Goal: Task Accomplishment & Management: Complete application form

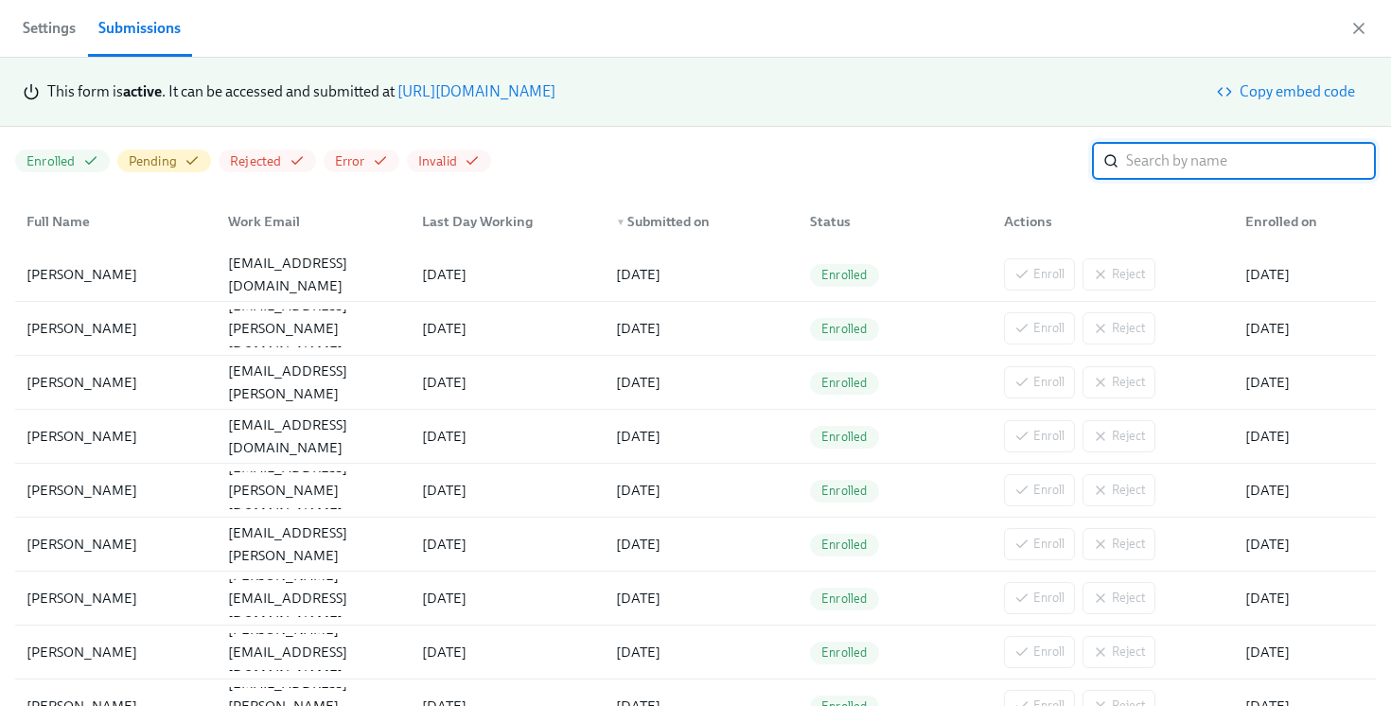
scroll to position [0, 2243]
click at [556, 97] on link "https://my.dadohr.com/enrollmentForms/5EB6IWqIEufq282YWJsrW3kqMJKr7" at bounding box center [477, 91] width 158 height 18
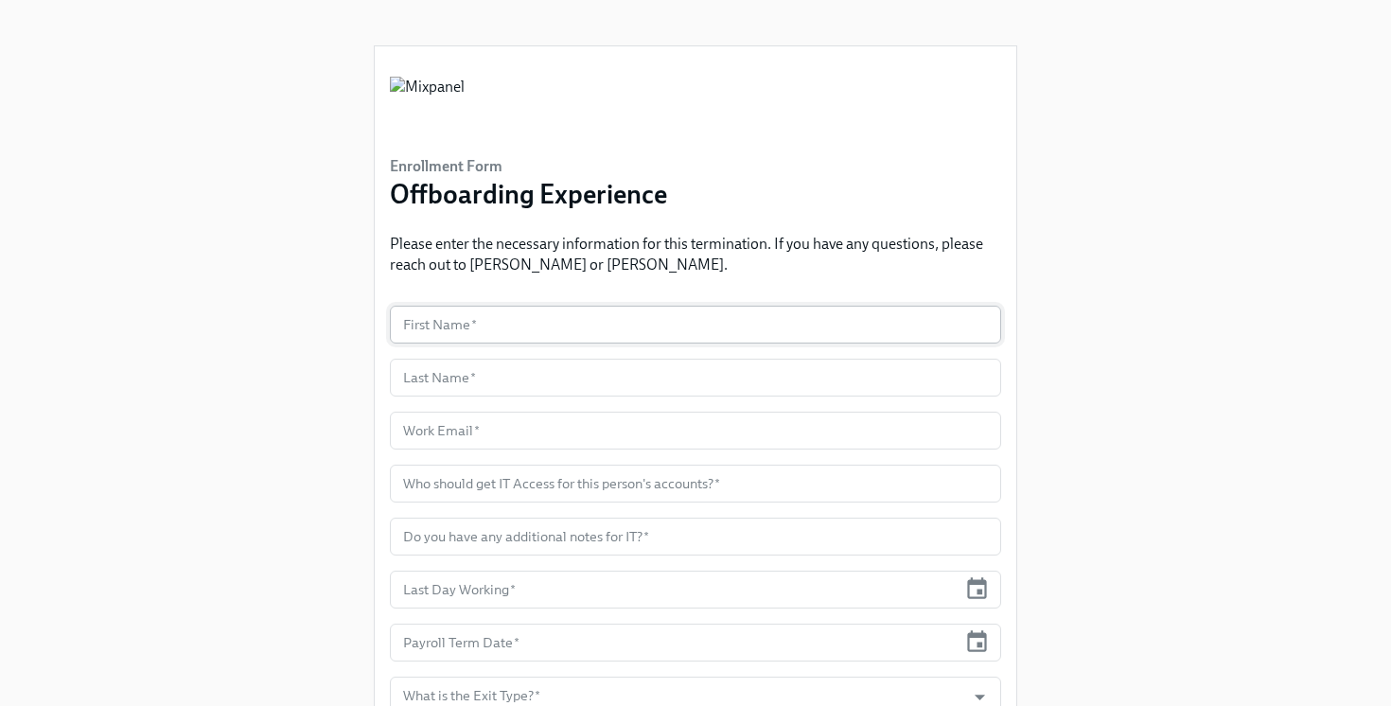
click at [451, 333] on input "text" at bounding box center [695, 325] width 611 height 38
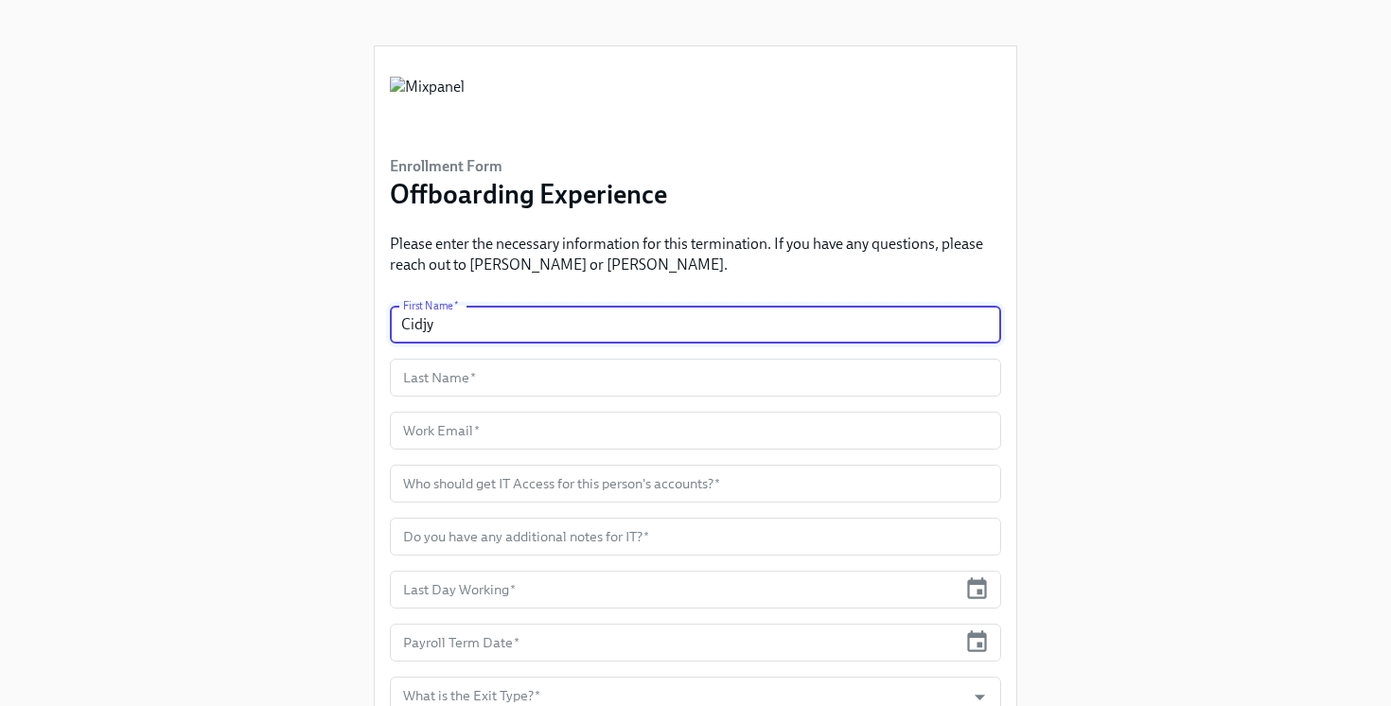
type input "Cidjy"
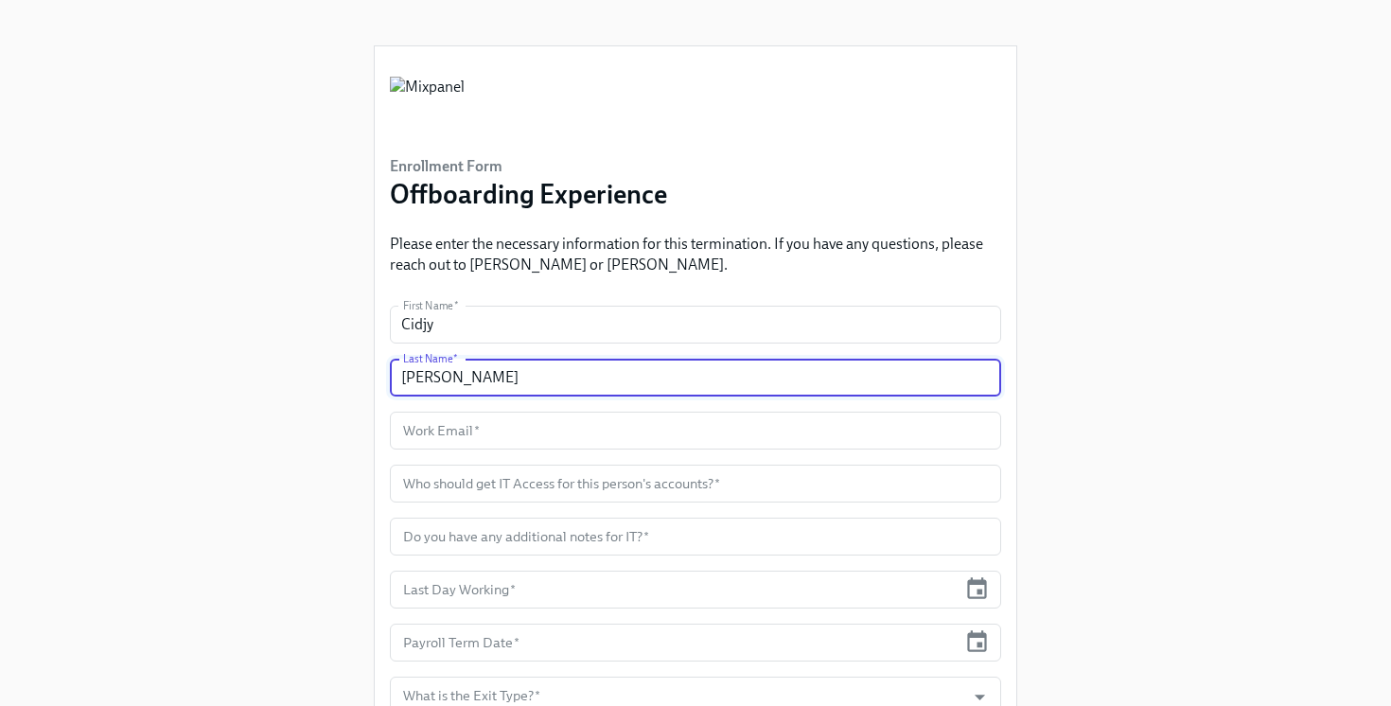
type input "Anton"
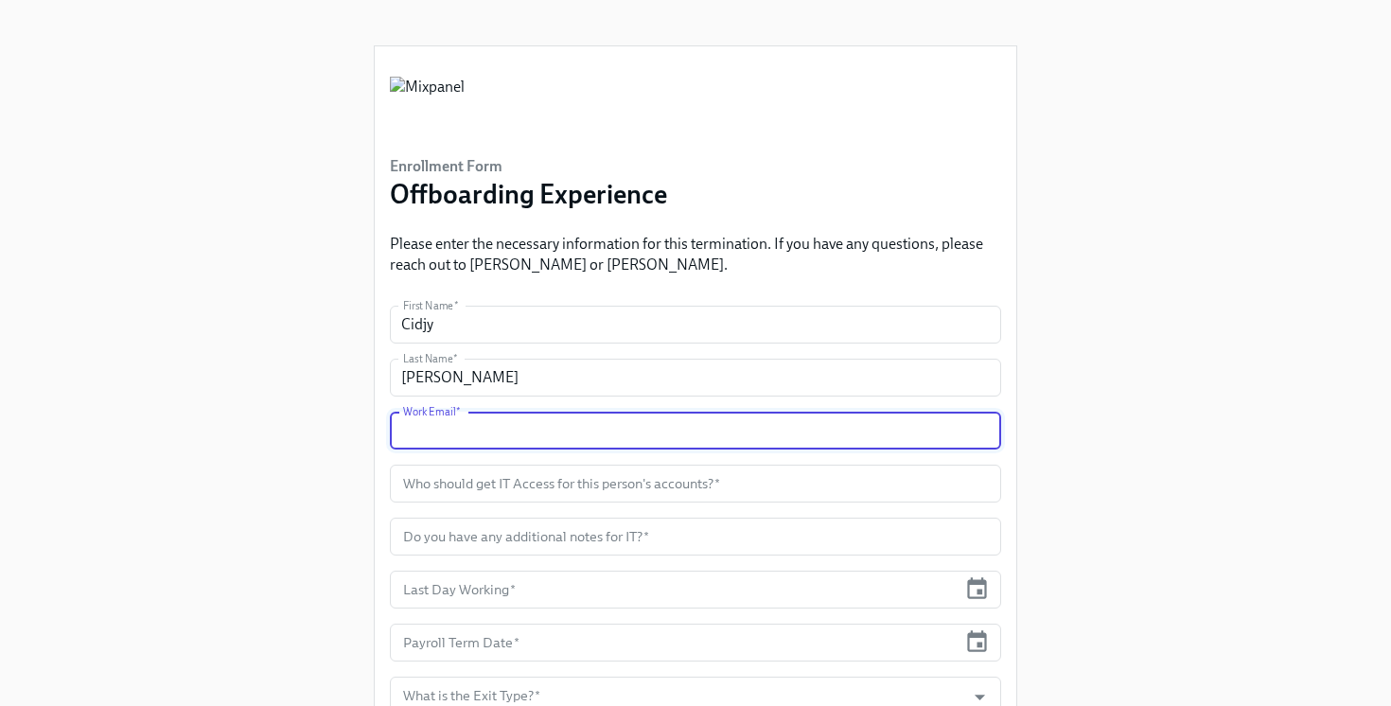
click at [563, 437] on input "text" at bounding box center [695, 431] width 611 height 38
paste input "cidjy.anton@mixpanel.com"
type input "cidjy.anton@mixpanel.com"
click at [467, 476] on input "text" at bounding box center [695, 484] width 611 height 38
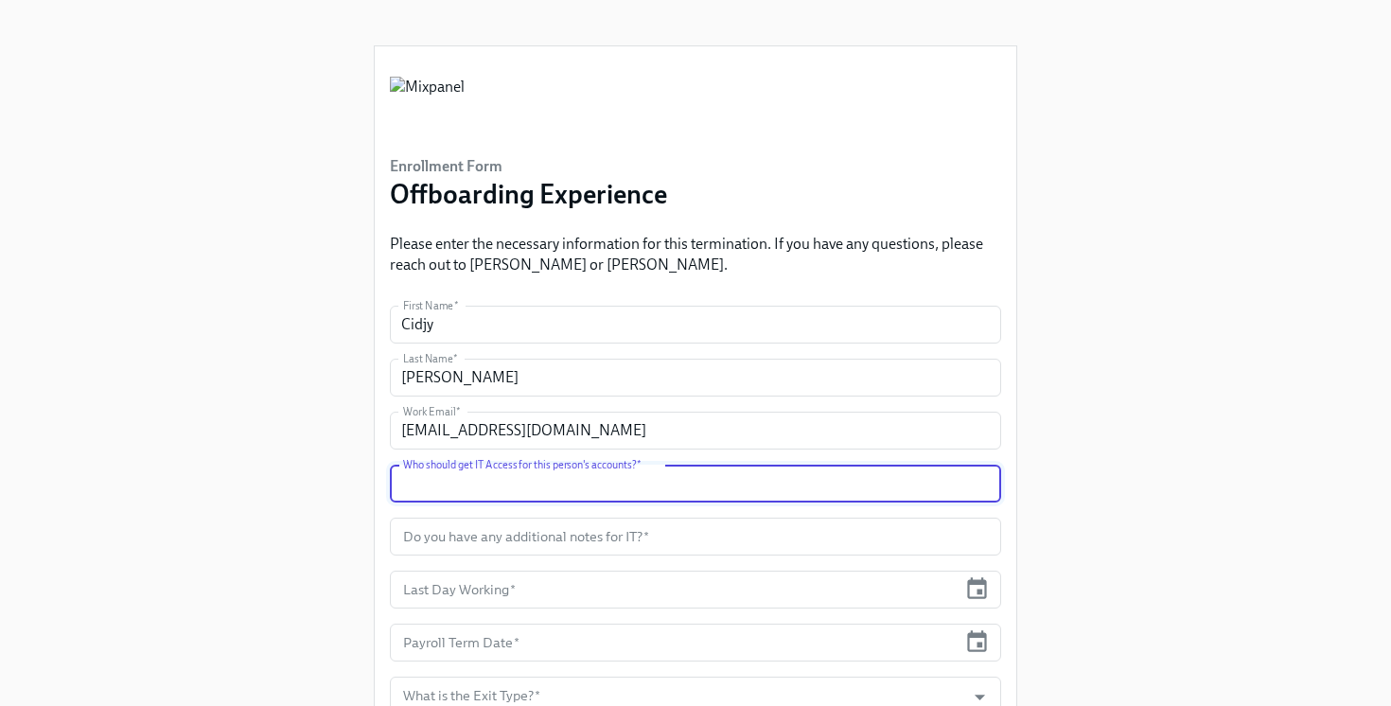
click at [646, 486] on input "text" at bounding box center [695, 484] width 611 height 38
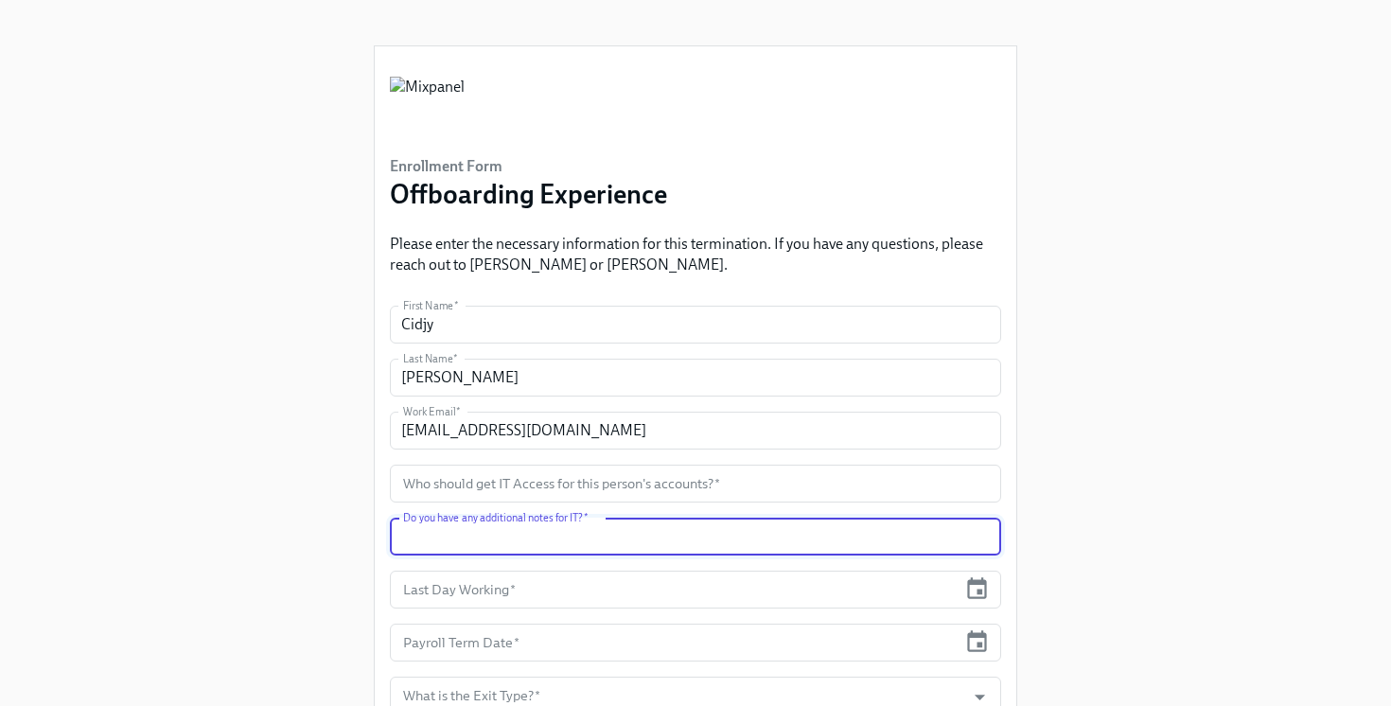
click at [628, 539] on input "text" at bounding box center [695, 537] width 611 height 38
click at [559, 582] on input "text" at bounding box center [673, 590] width 567 height 38
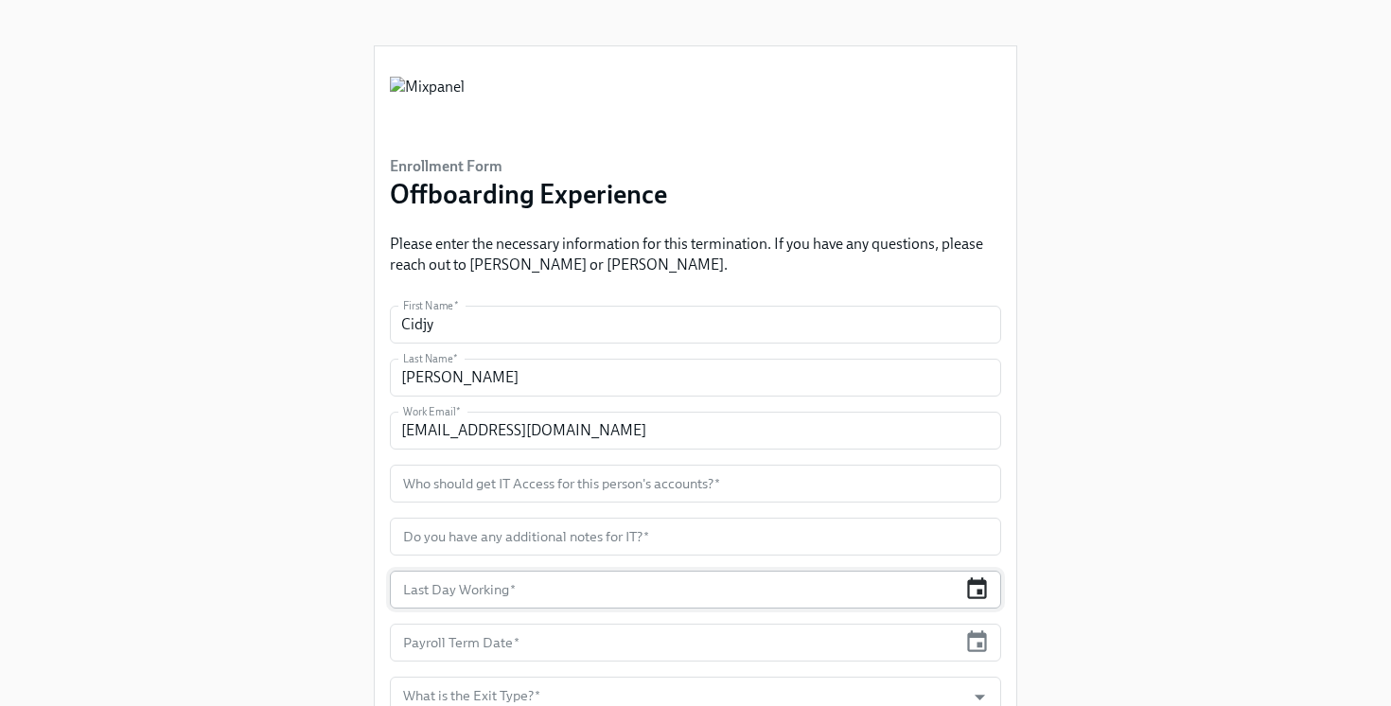
click at [982, 588] on icon "button" at bounding box center [977, 589] width 26 height 26
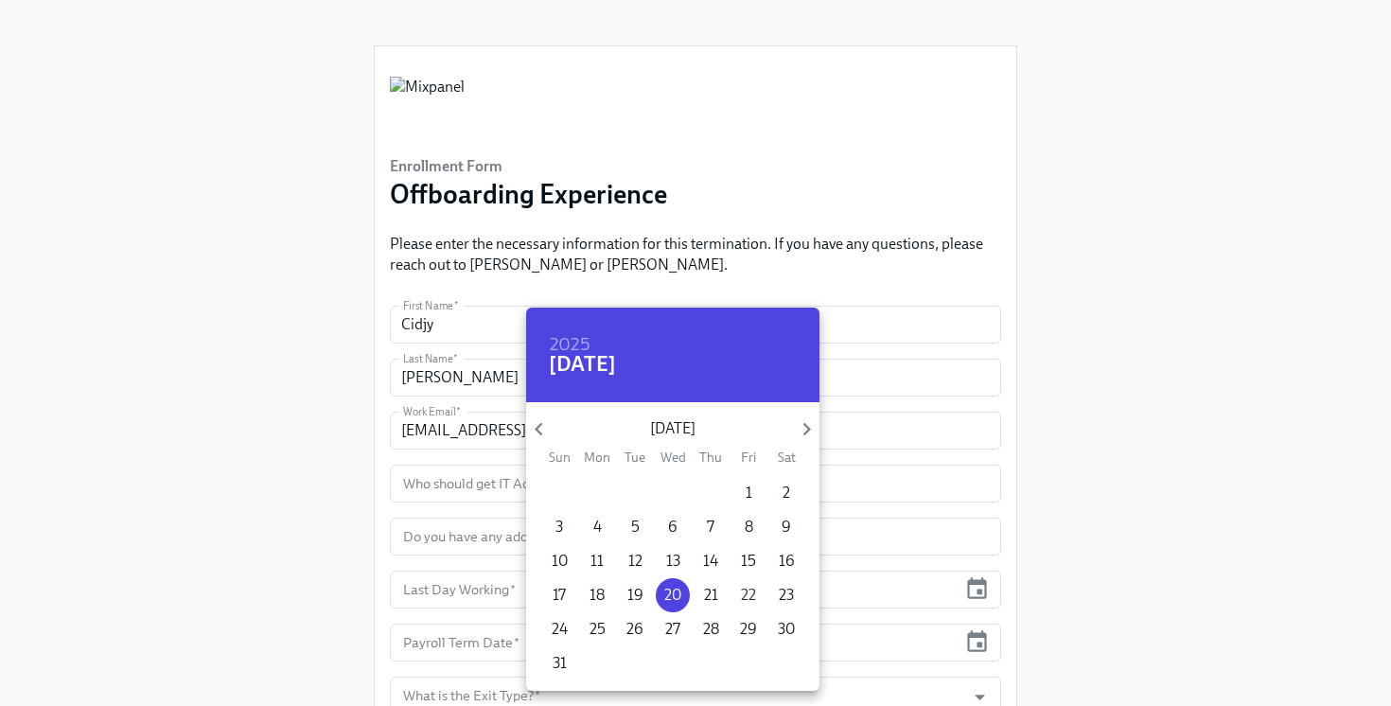
click at [750, 599] on p "22" at bounding box center [748, 595] width 15 height 21
type input "08/22/2025"
click at [982, 639] on div at bounding box center [695, 353] width 1391 height 706
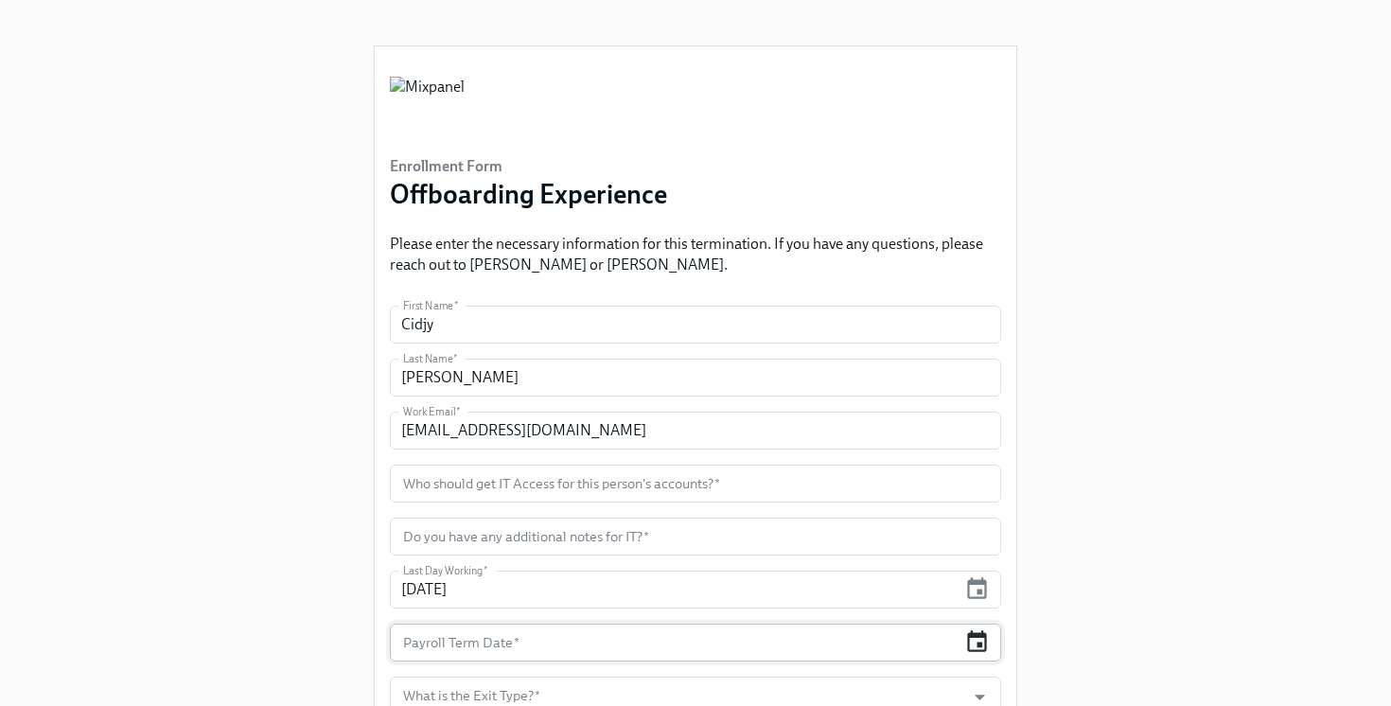
click at [968, 639] on icon "button" at bounding box center [977, 641] width 20 height 22
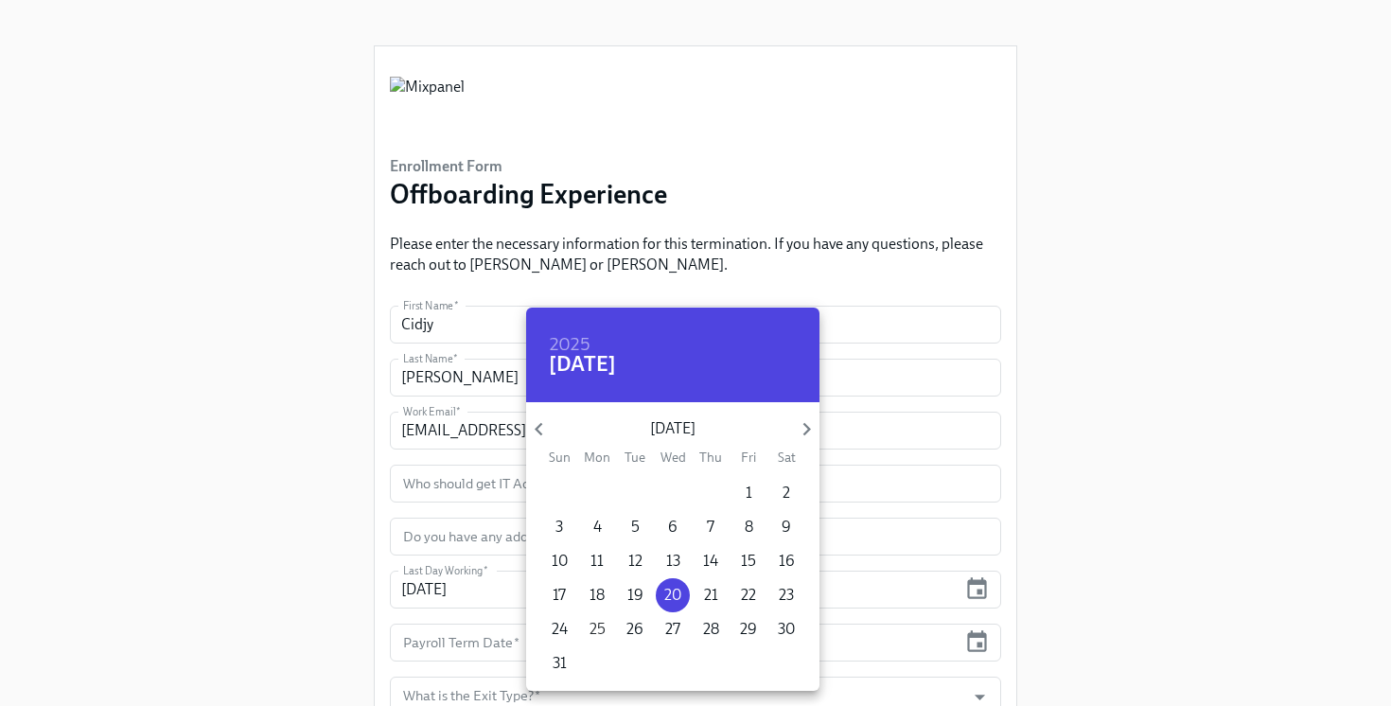
click at [604, 617] on button "25" at bounding box center [597, 629] width 34 height 34
type input "08/25/2025"
click at [1210, 554] on div at bounding box center [695, 353] width 1391 height 706
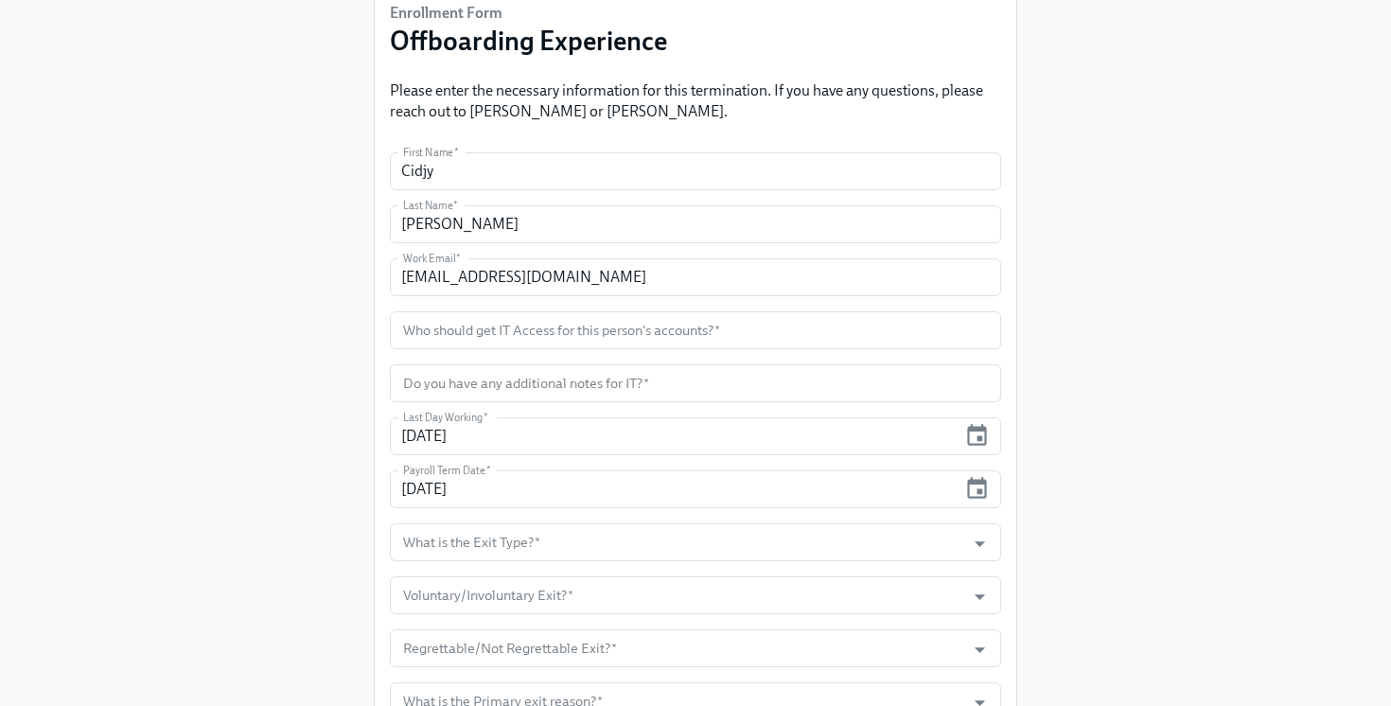
scroll to position [174, 0]
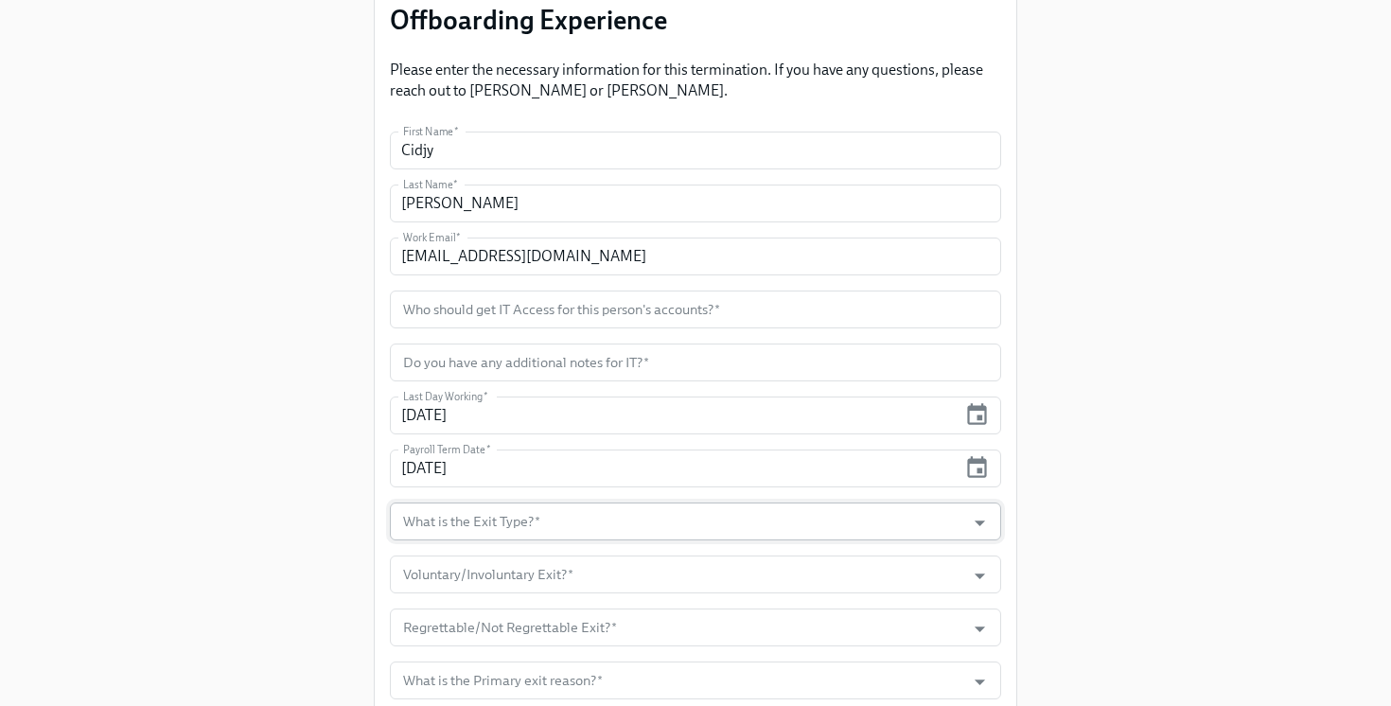
click at [912, 504] on input "What is the Exit Type?   *" at bounding box center [677, 522] width 557 height 38
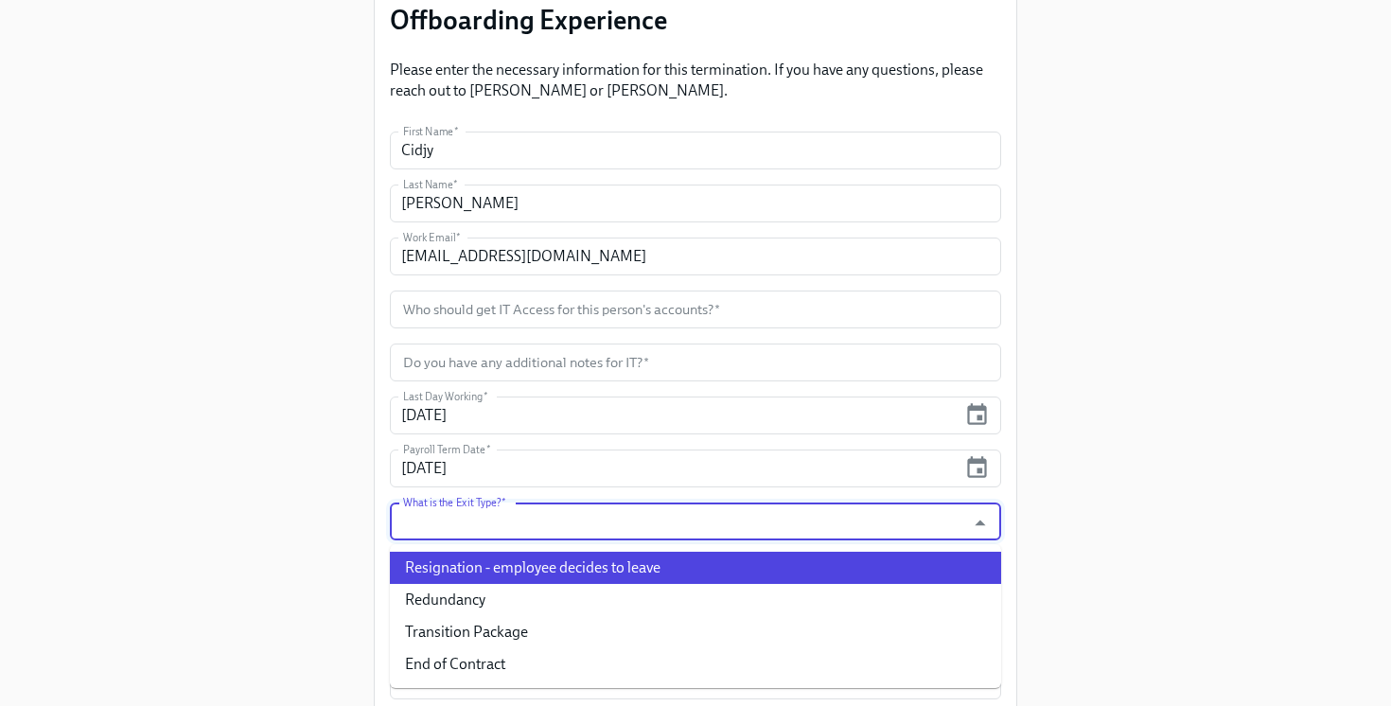
click at [768, 576] on li "Resignation - employee decides to leave" at bounding box center [695, 568] width 611 height 32
type input "Resignation - employee decides to leave"
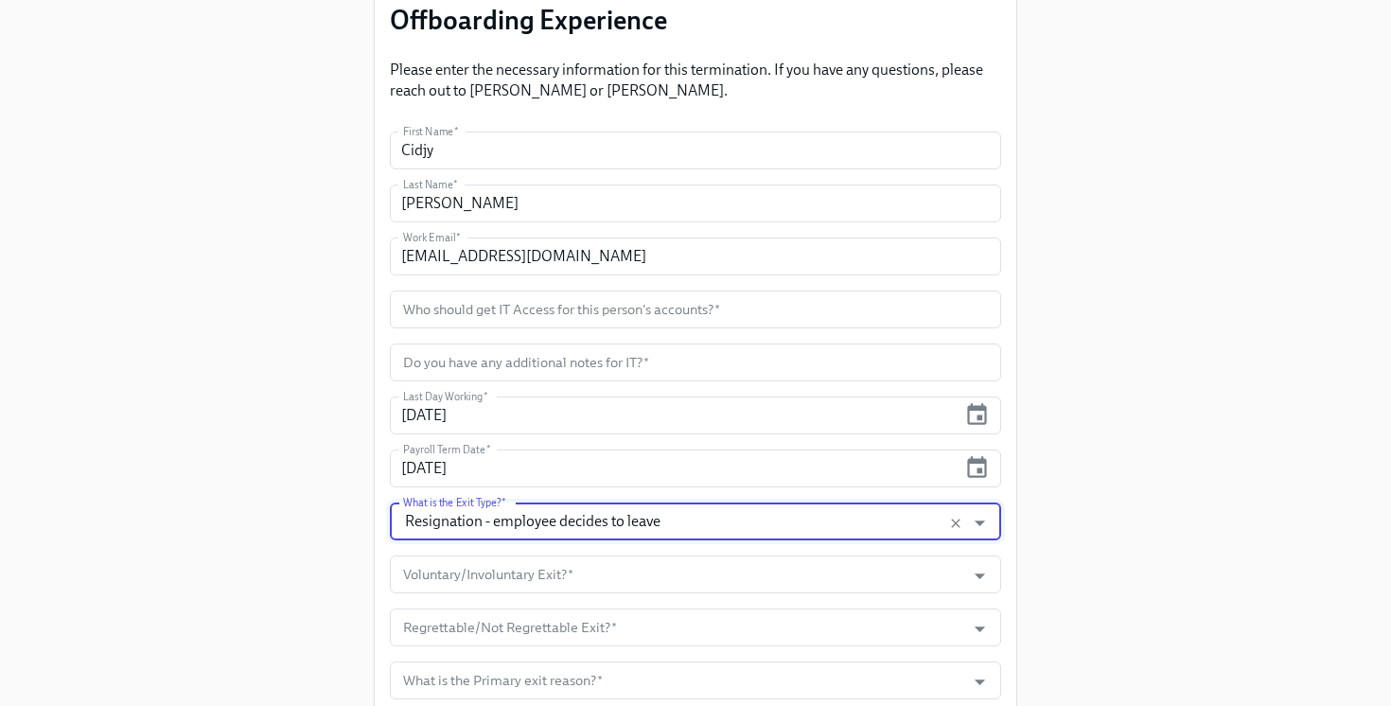
click at [768, 576] on input "Voluntary/Involuntary Exit?   *" at bounding box center [677, 575] width 557 height 38
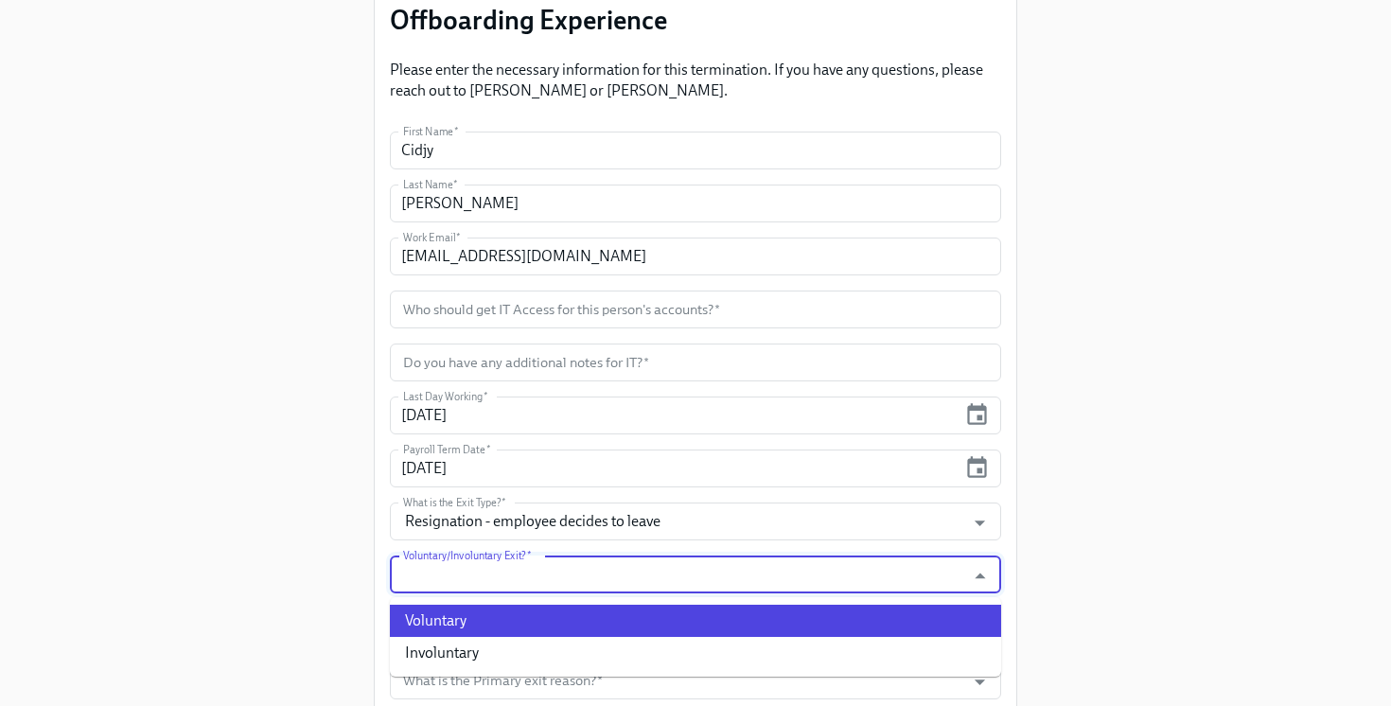
click at [771, 625] on li "Voluntary" at bounding box center [695, 621] width 611 height 32
type input "Voluntary"
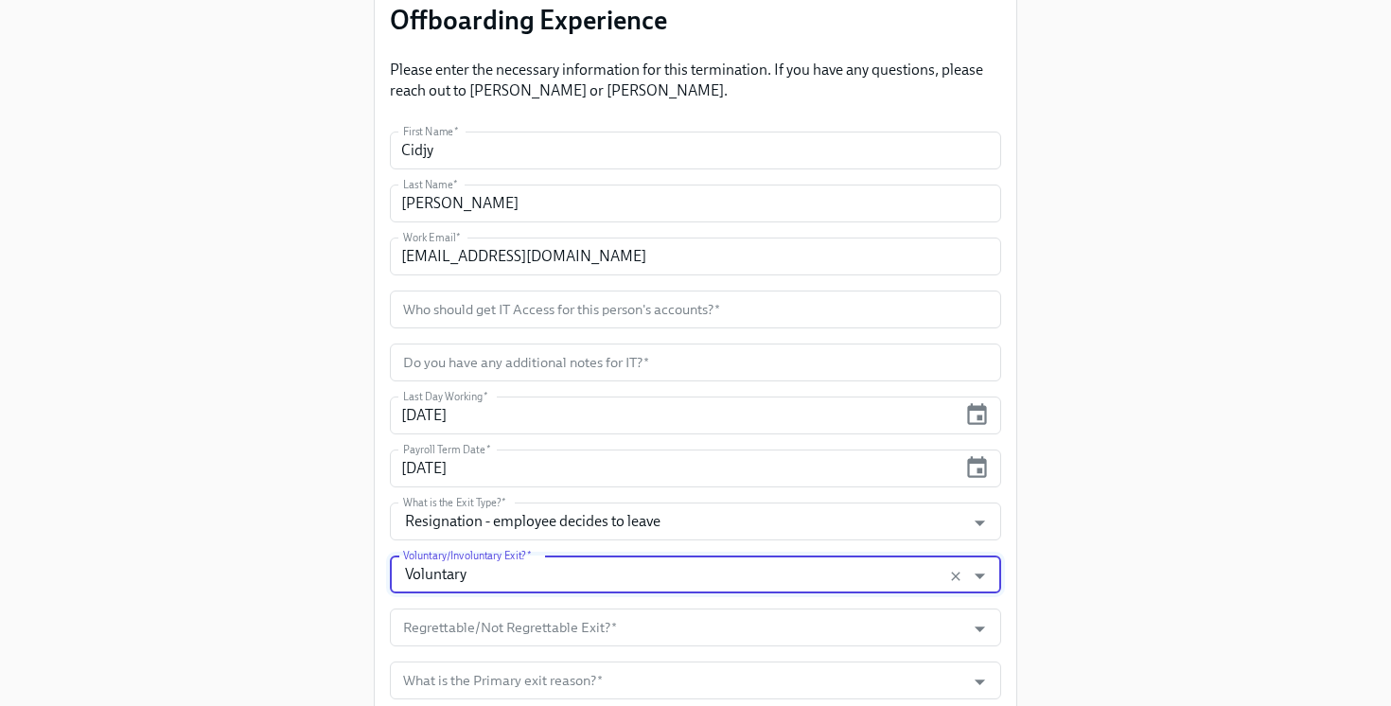
click at [771, 625] on input "Regrettable/Not Regrettable Exit?   *" at bounding box center [677, 628] width 557 height 38
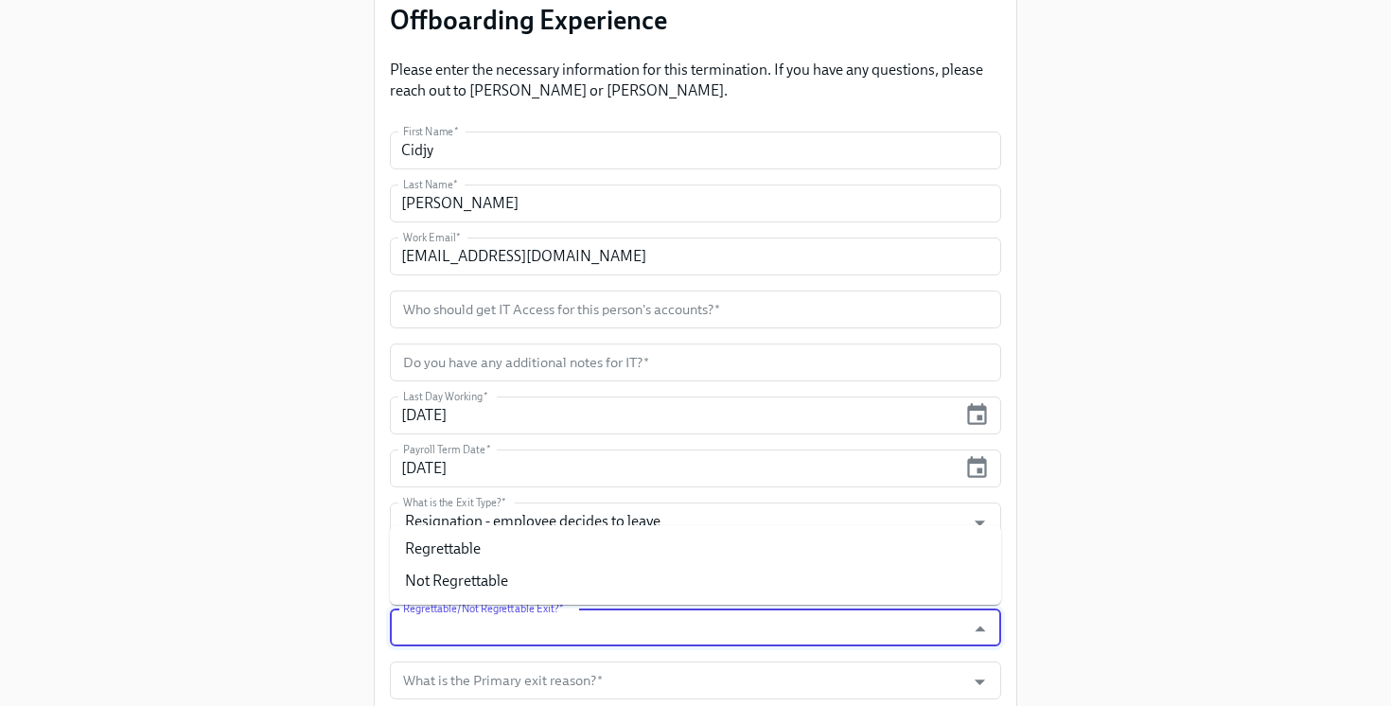
click at [771, 625] on input "Regrettable/Not Regrettable Exit?   *" at bounding box center [677, 628] width 557 height 38
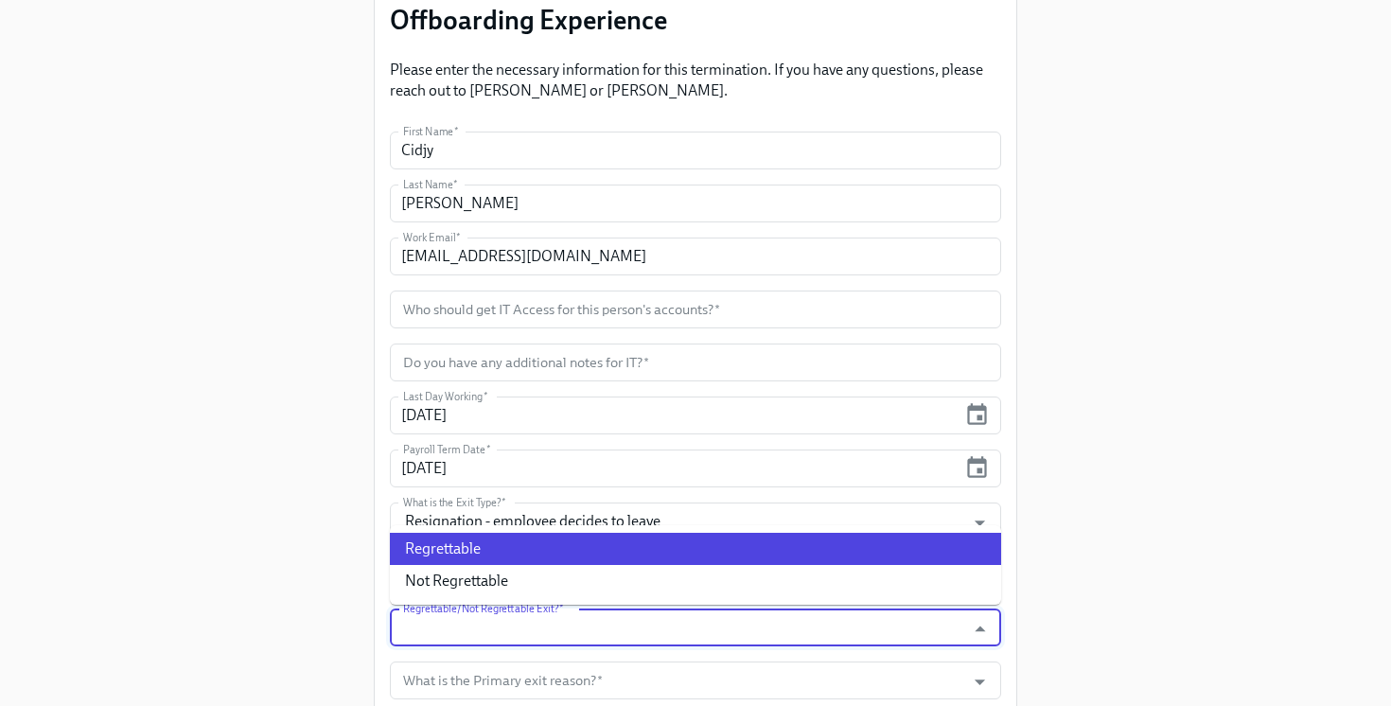
click at [736, 553] on li "Regrettable" at bounding box center [695, 549] width 611 height 32
type input "Regrettable"
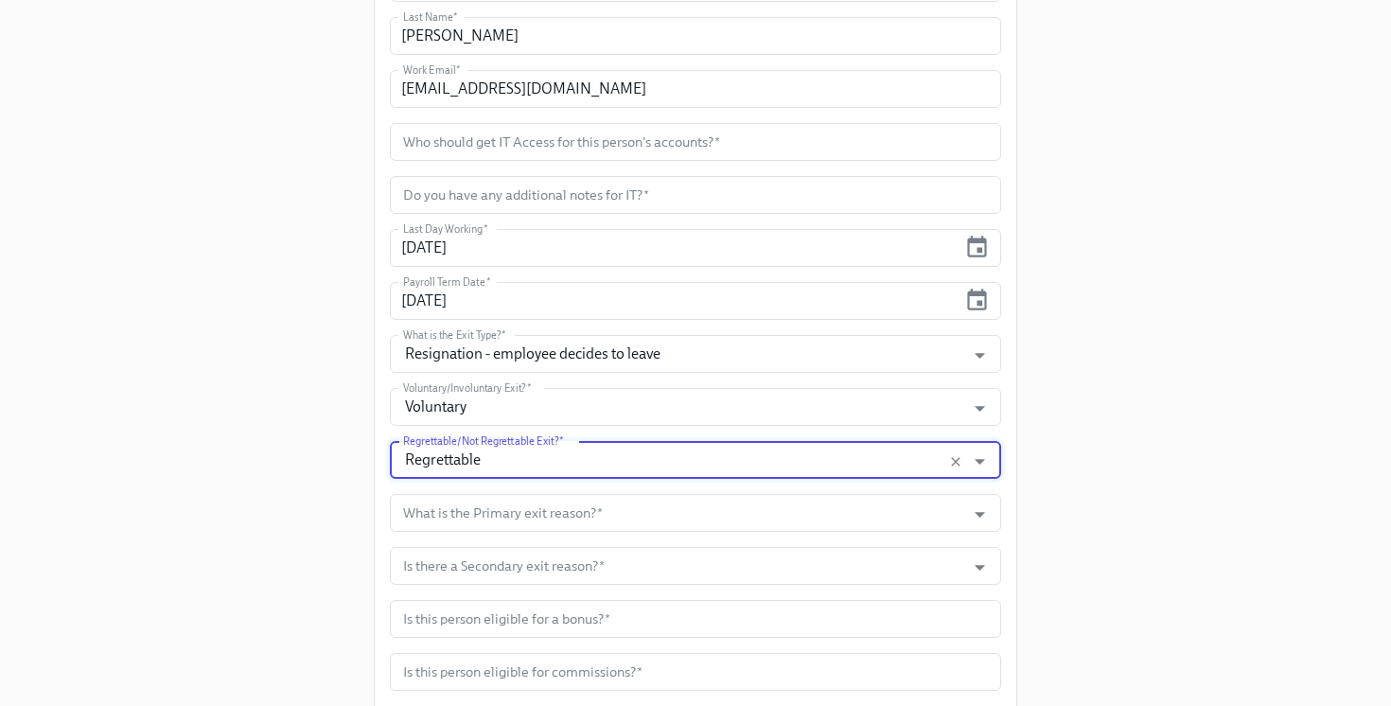
scroll to position [345, 0]
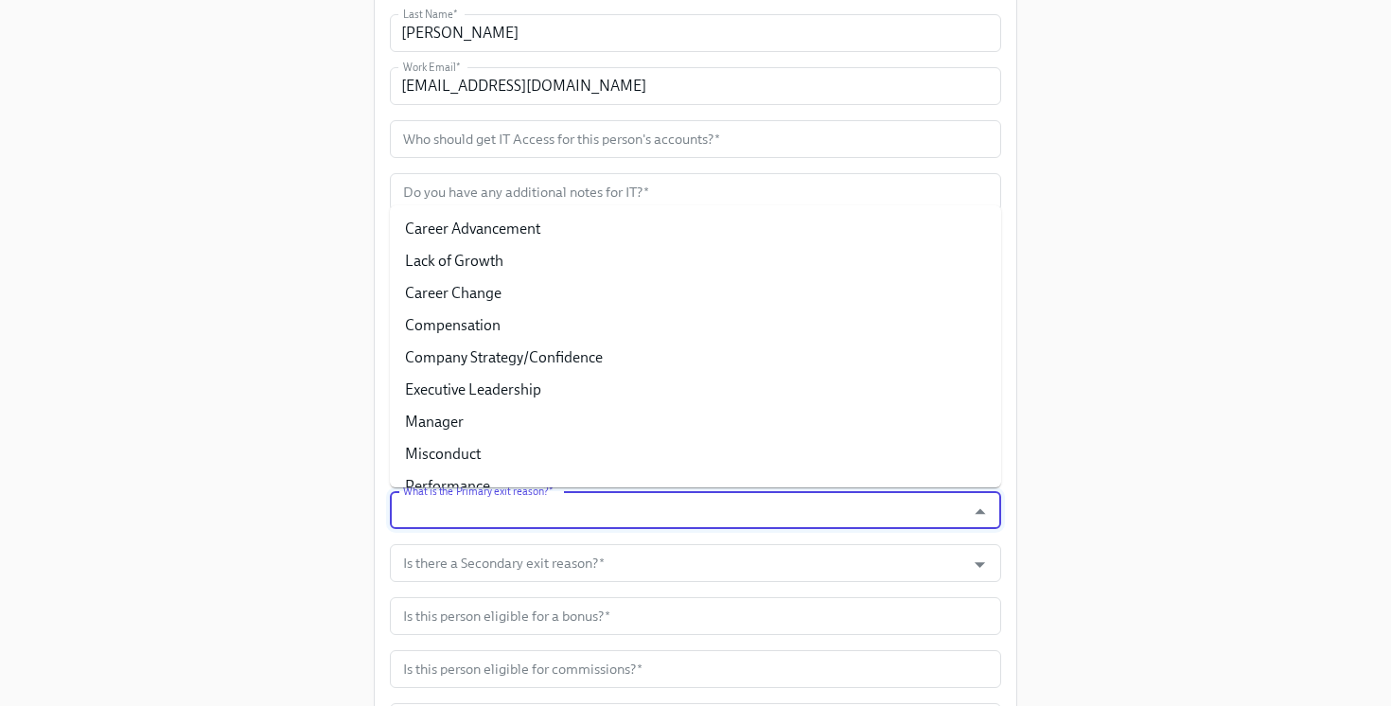
click at [701, 506] on input "What is the Primary exit reason?   *" at bounding box center [677, 510] width 557 height 38
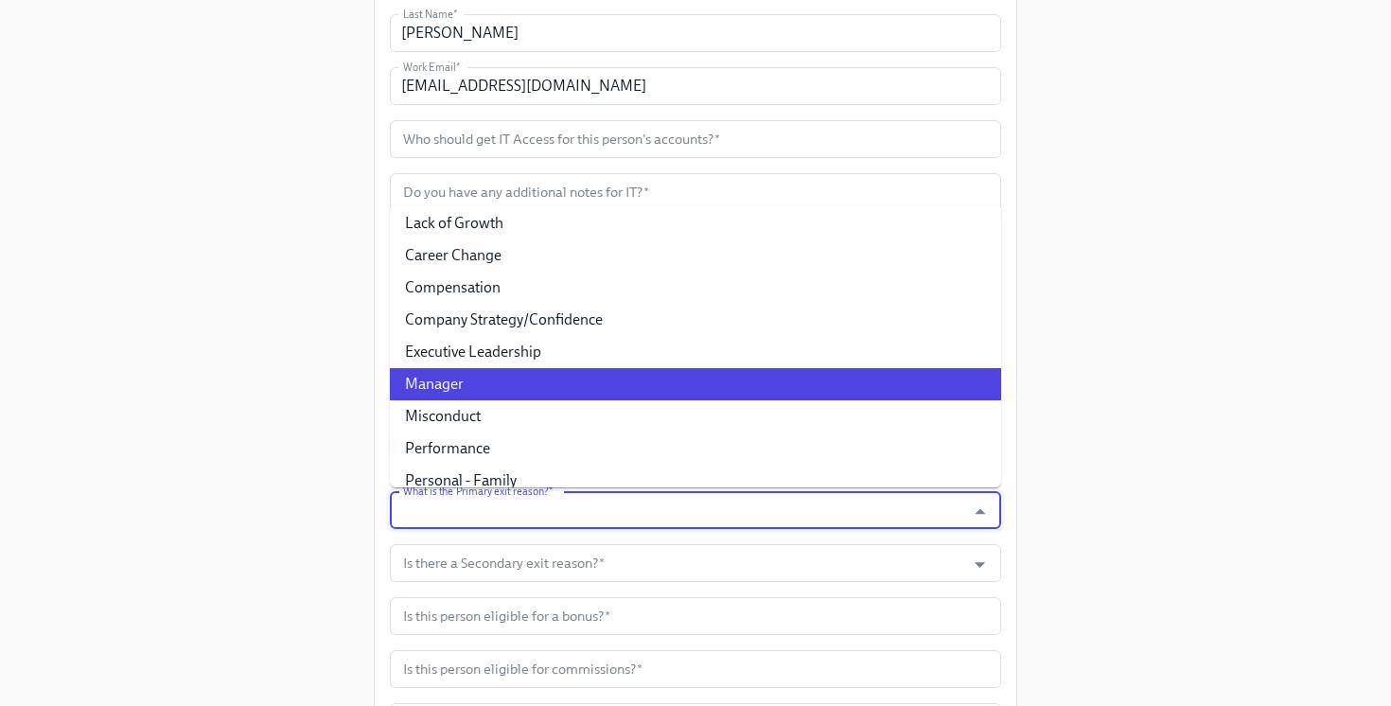
scroll to position [44, 0]
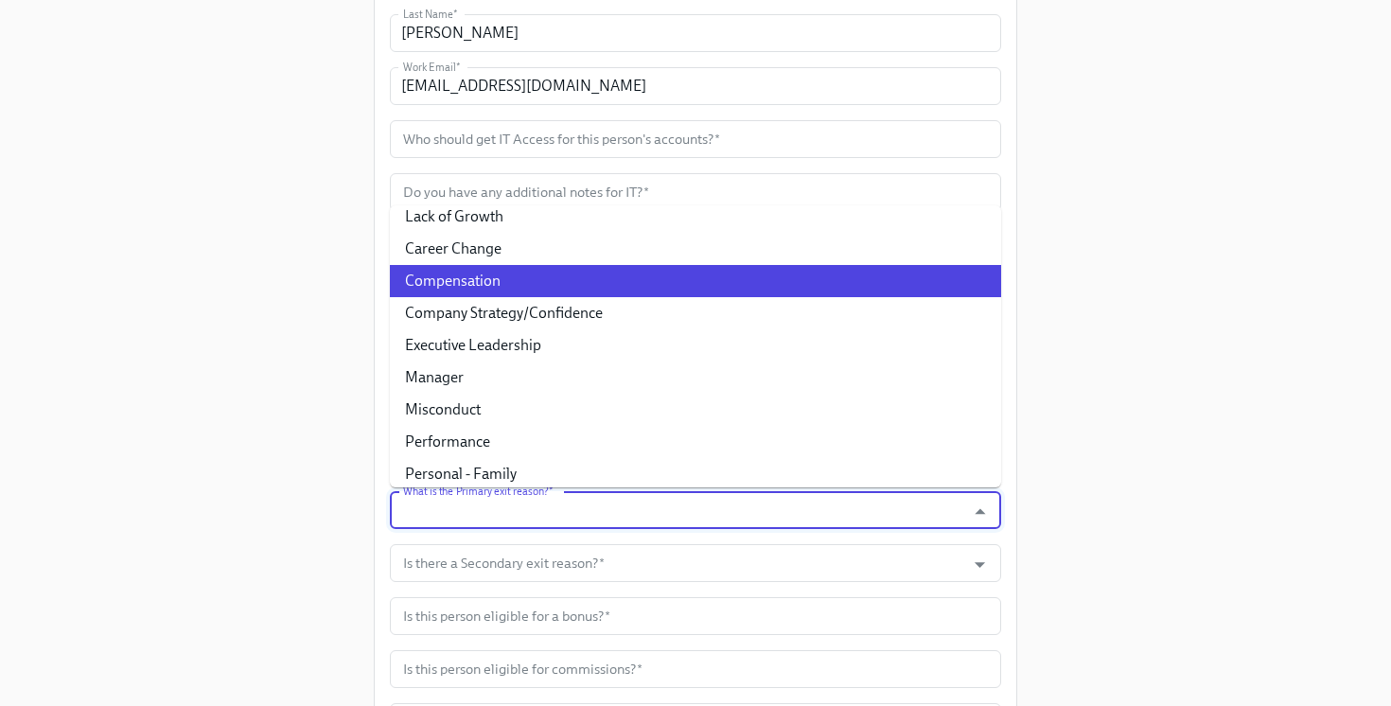
click at [655, 276] on li "Compensation" at bounding box center [695, 281] width 611 height 32
type input "Compensation"
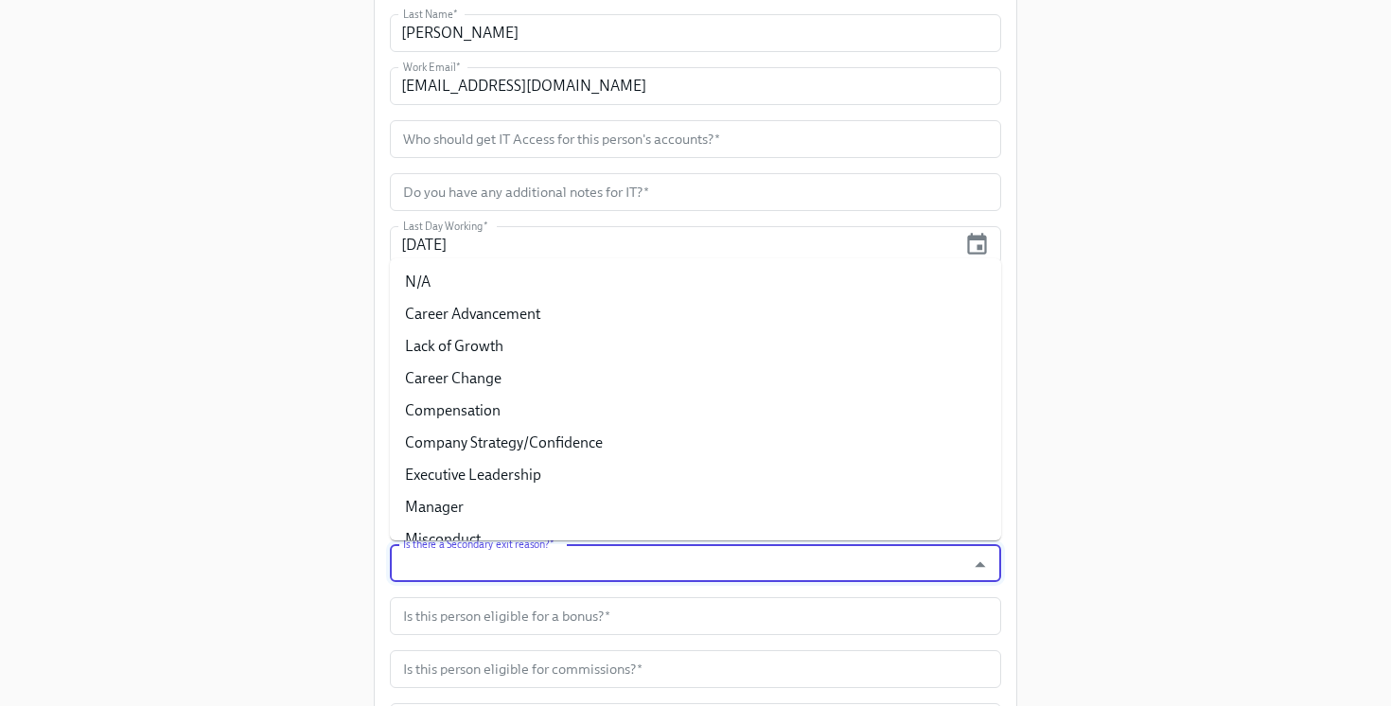
click at [579, 579] on input "Is there a Secondary exit reason?   *" at bounding box center [677, 563] width 557 height 38
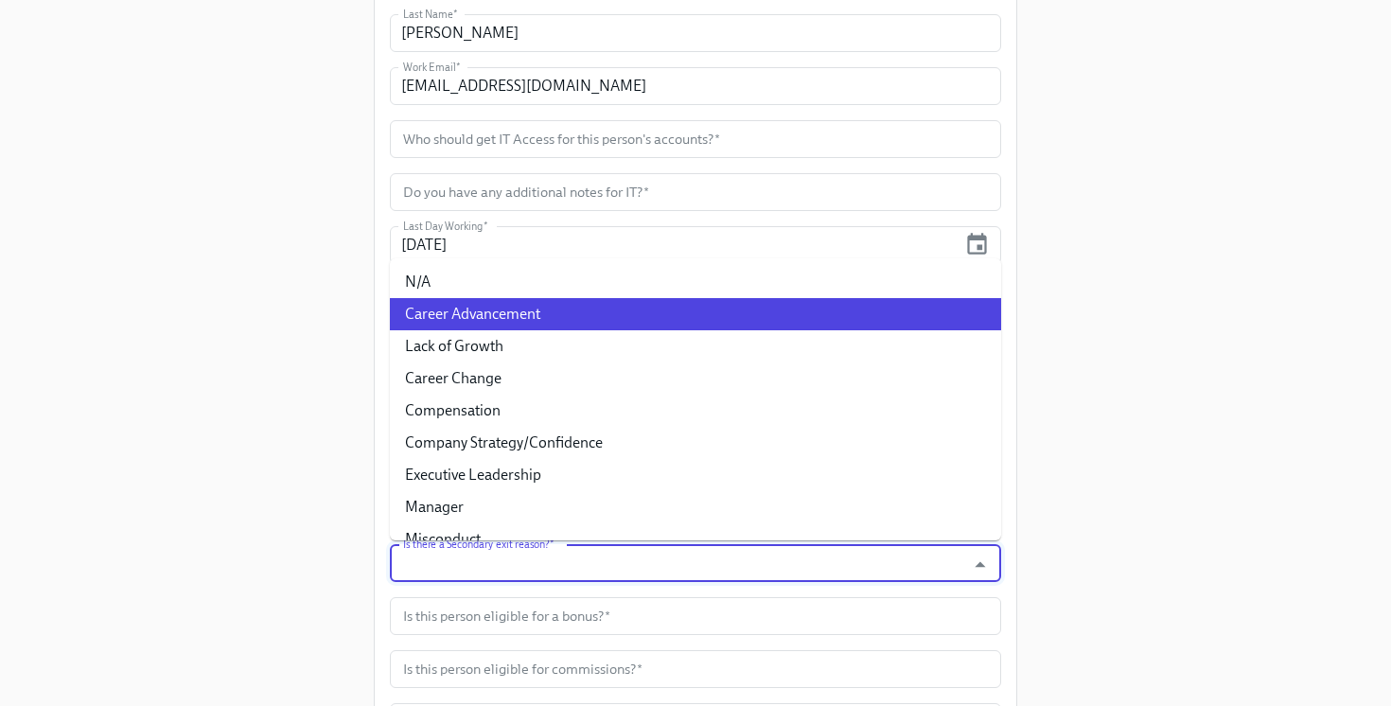
click at [577, 322] on li "Career Advancement" at bounding box center [695, 314] width 611 height 32
type input "Career Advancement"
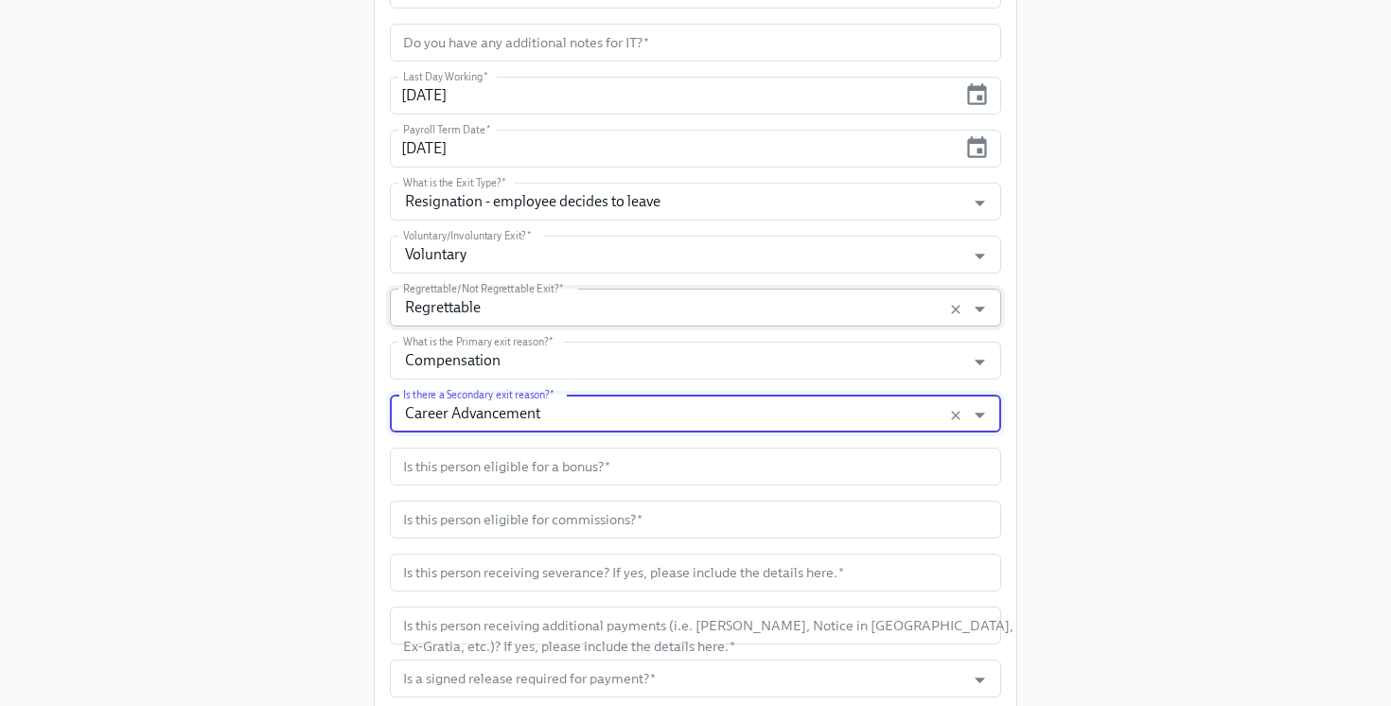
scroll to position [532, 0]
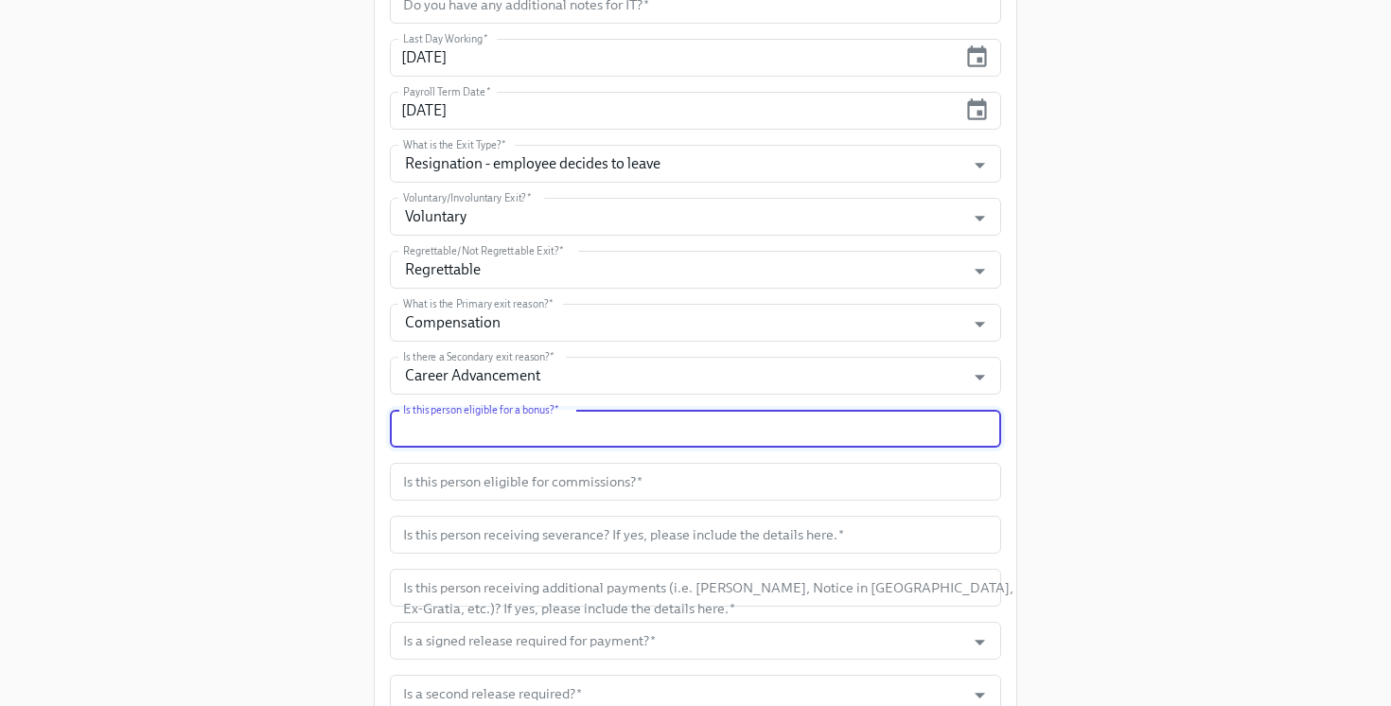
click at [564, 418] on input "text" at bounding box center [695, 429] width 611 height 38
type input "Yes"
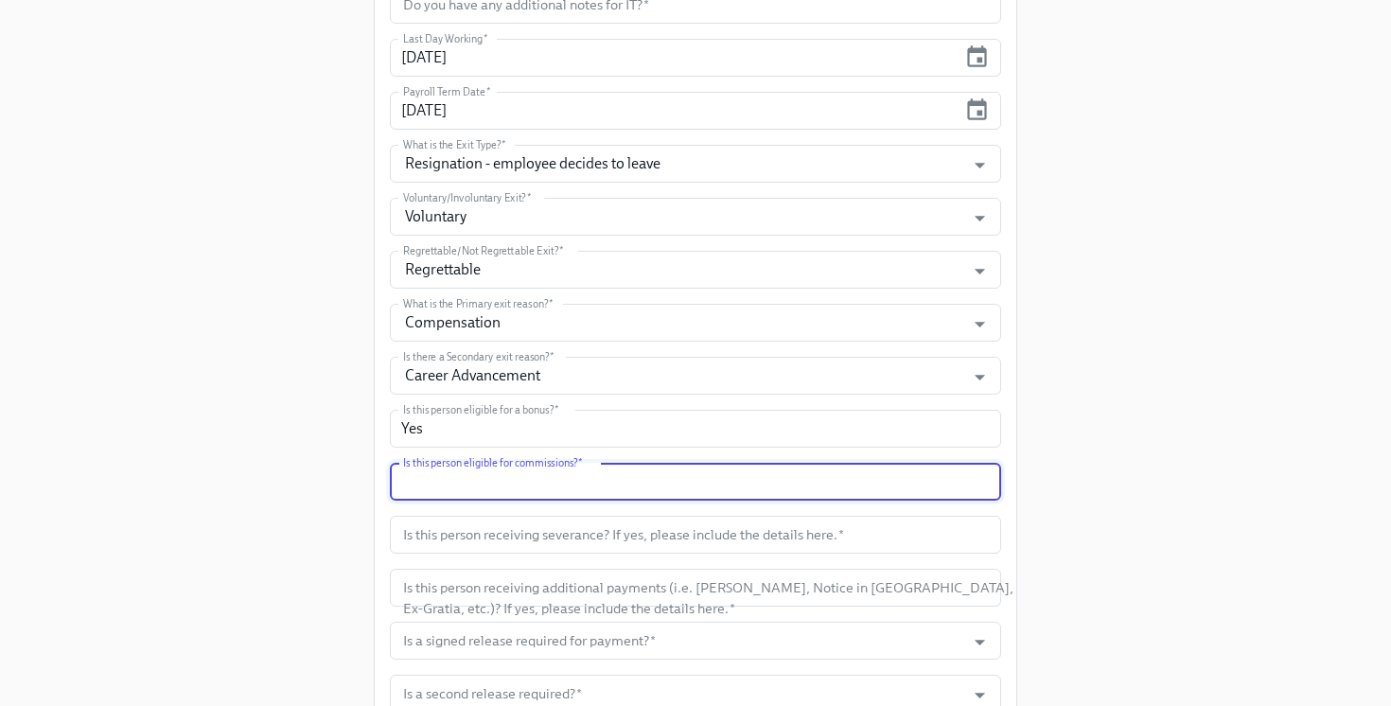
click at [559, 478] on input "text" at bounding box center [695, 482] width 611 height 38
type input "Yes"
click at [569, 528] on input "text" at bounding box center [695, 535] width 611 height 38
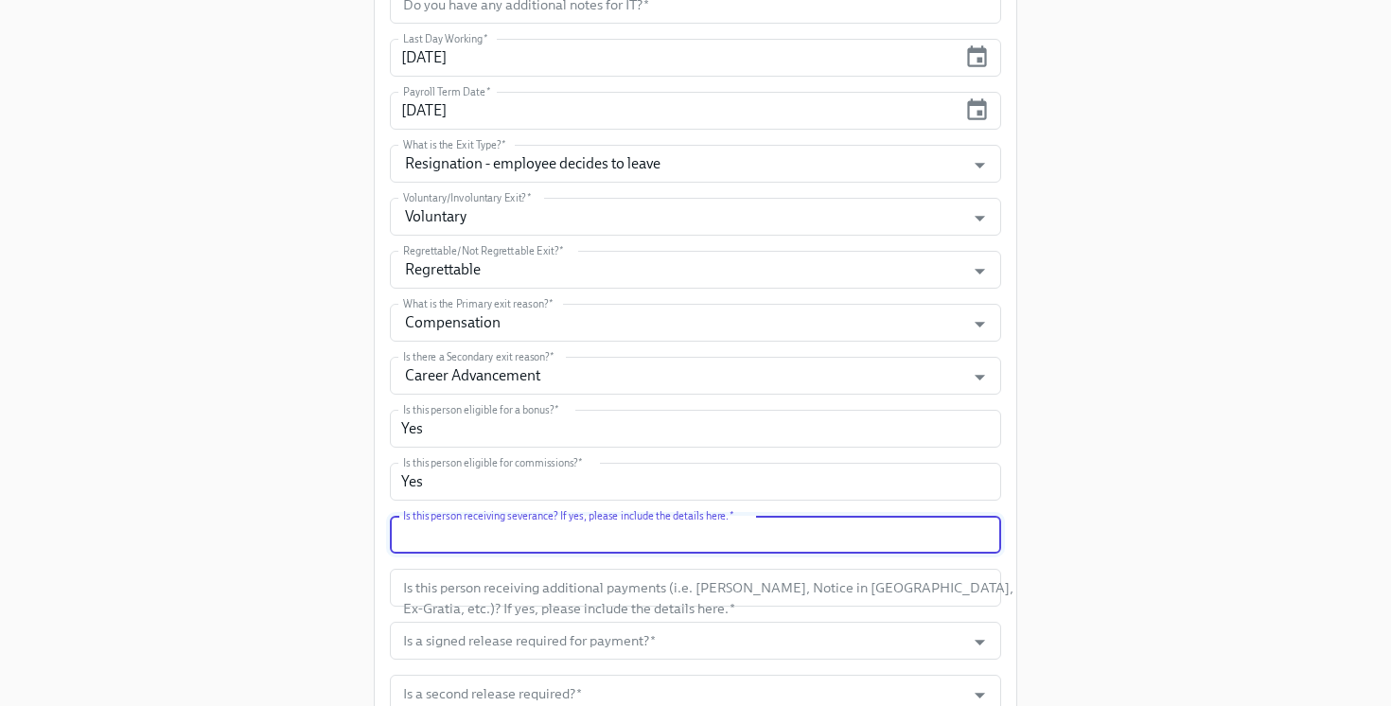
type input "o"
type input "No"
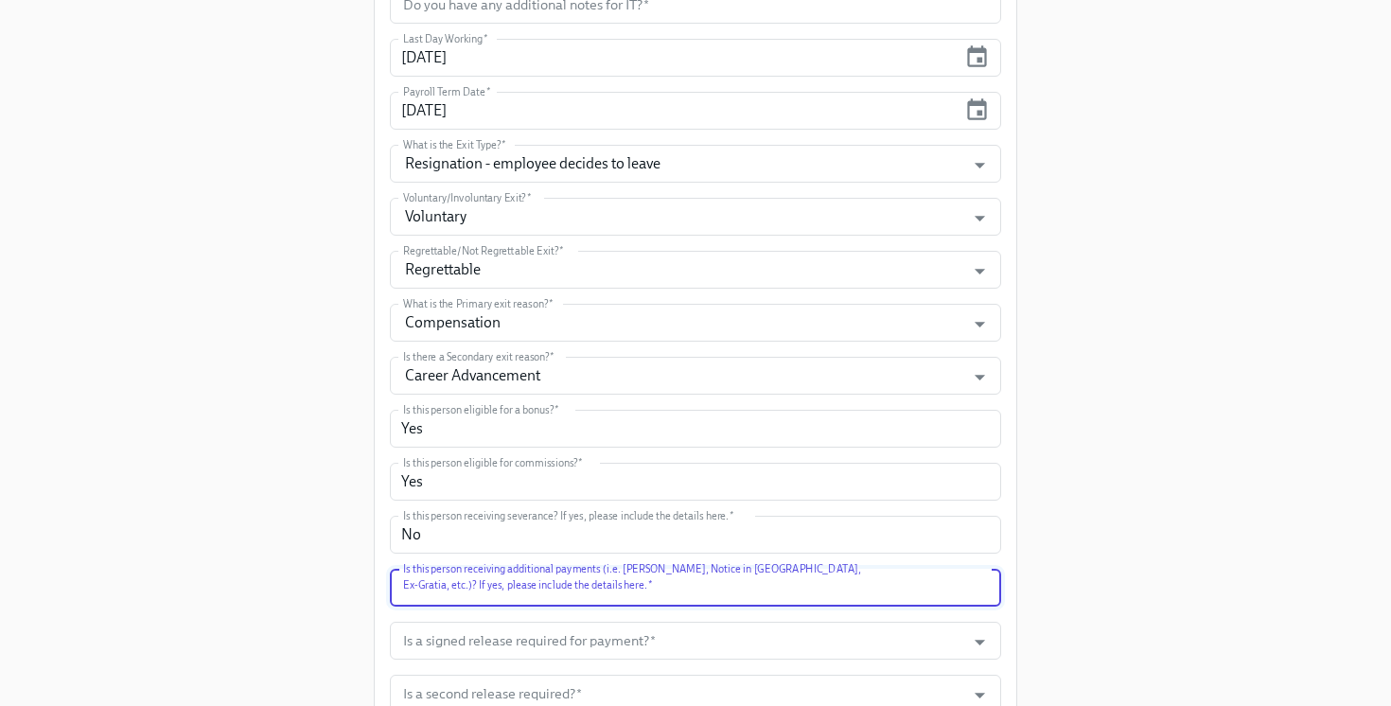
click at [571, 600] on input "text" at bounding box center [695, 588] width 611 height 38
type input "No"
click at [529, 645] on input "Is a signed release required for payment?   *" at bounding box center [677, 641] width 557 height 38
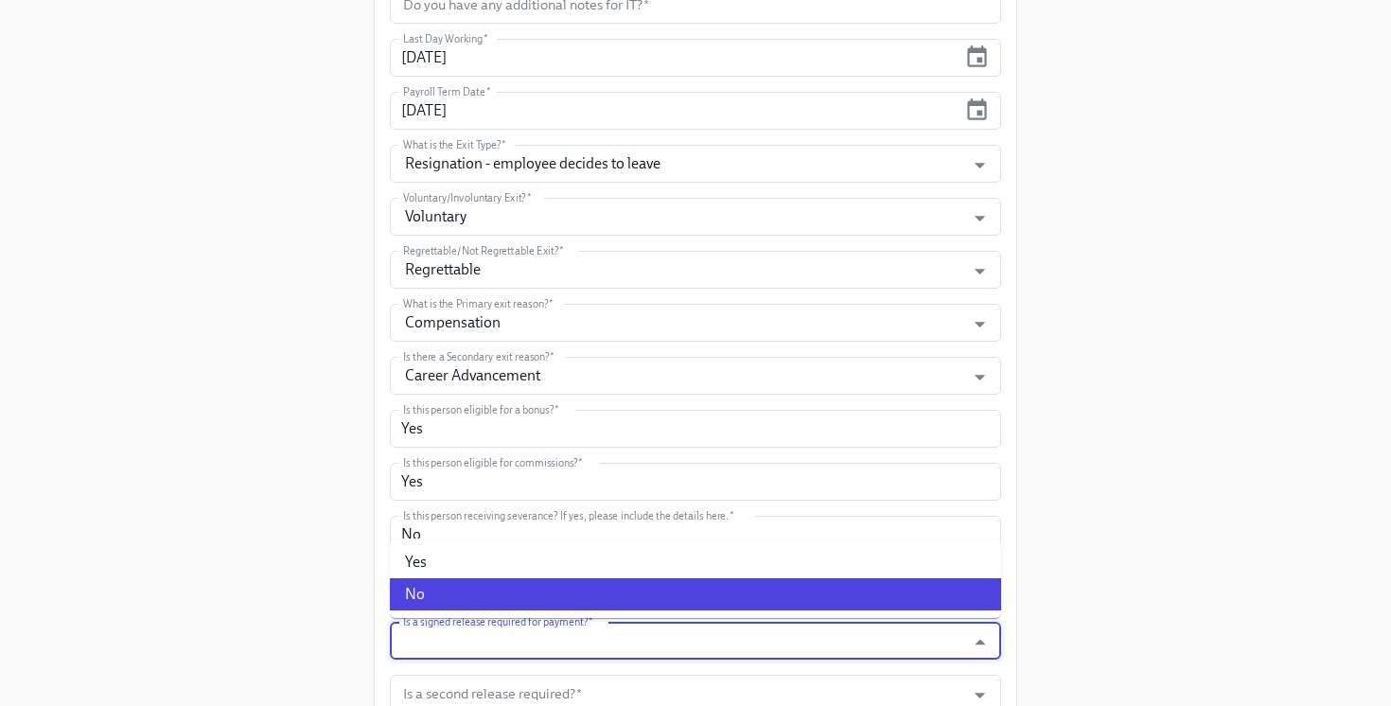
click at [494, 589] on li "No" at bounding box center [695, 594] width 611 height 32
type input "No"
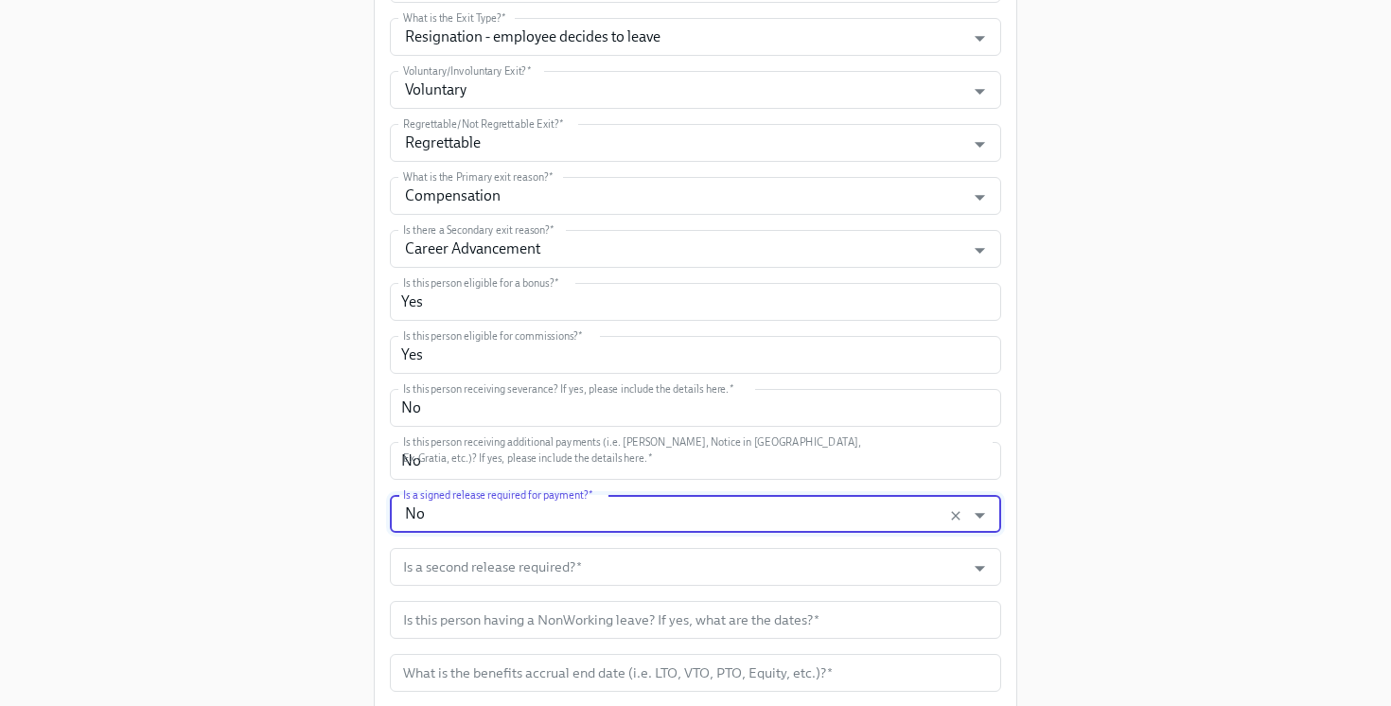
scroll to position [660, 0]
click at [487, 567] on input "Is a second release required?   *" at bounding box center [677, 566] width 557 height 38
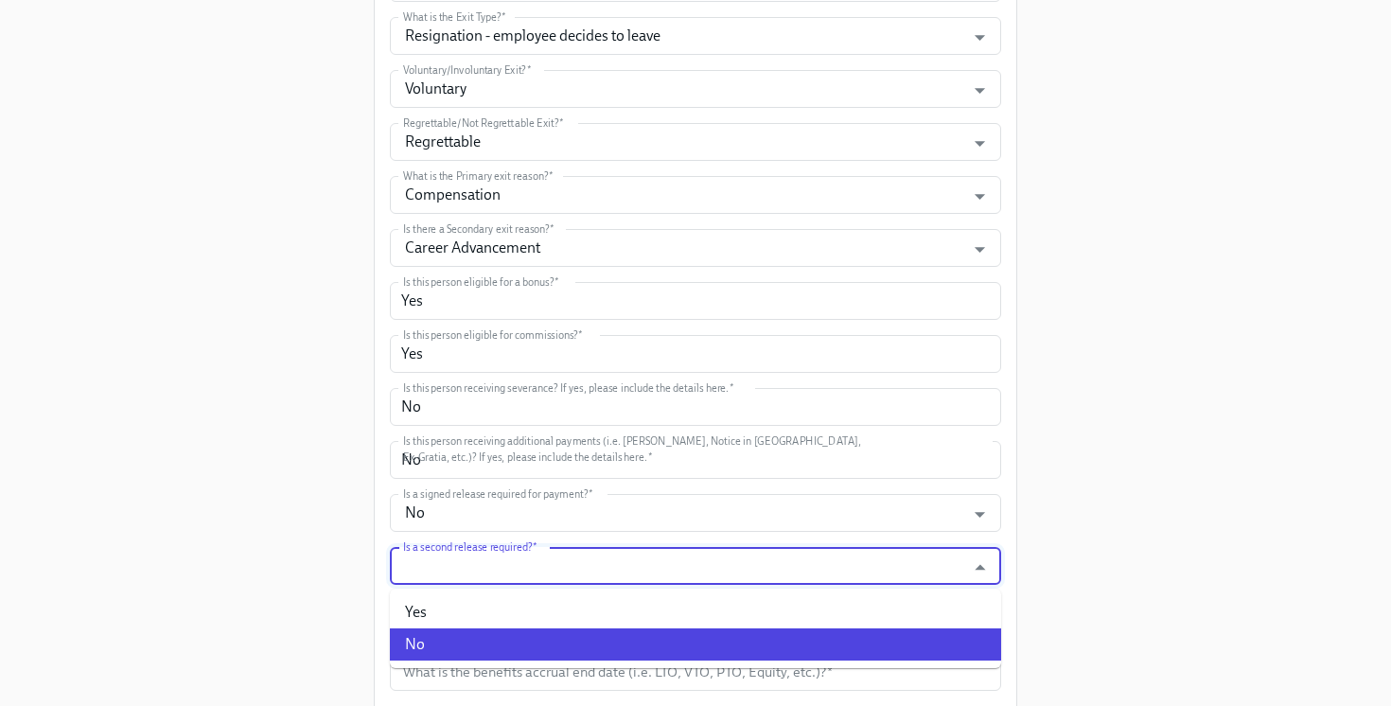
click at [500, 641] on li "No" at bounding box center [695, 644] width 611 height 32
type input "No"
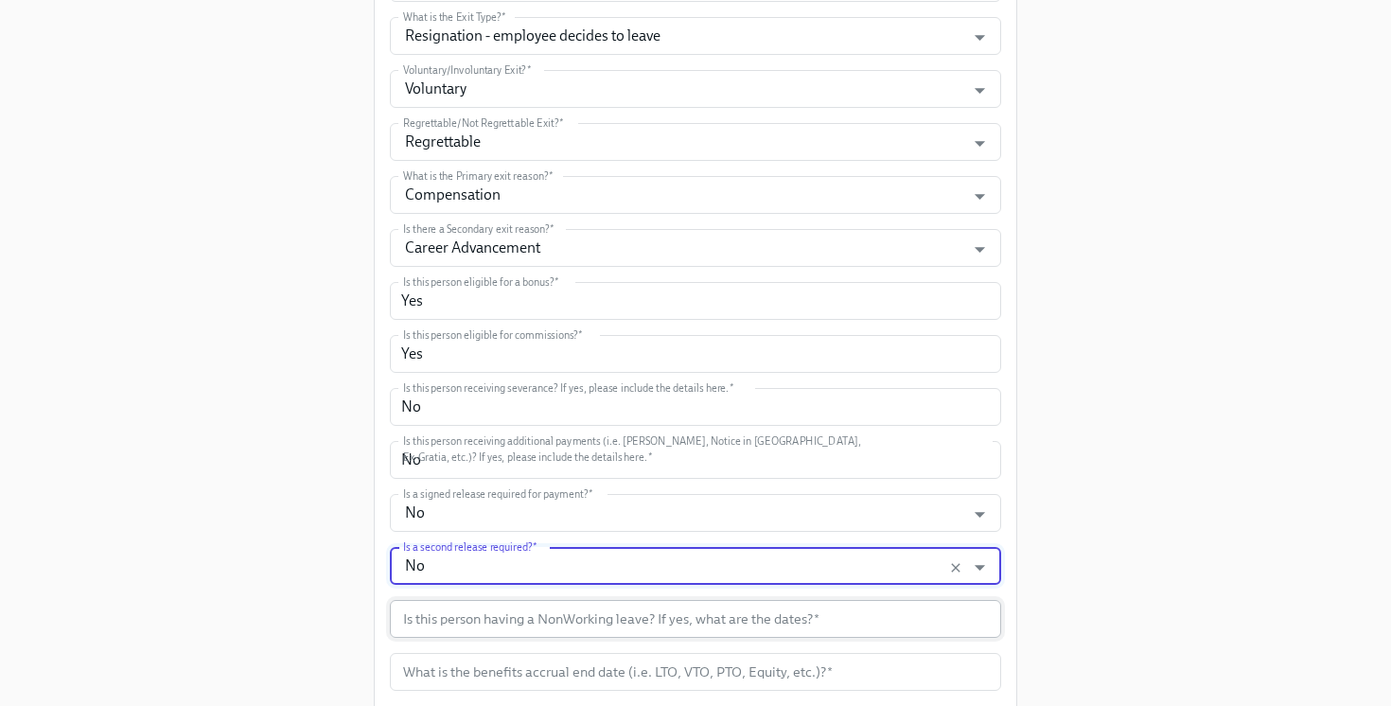
click at [495, 628] on input "text" at bounding box center [695, 619] width 611 height 38
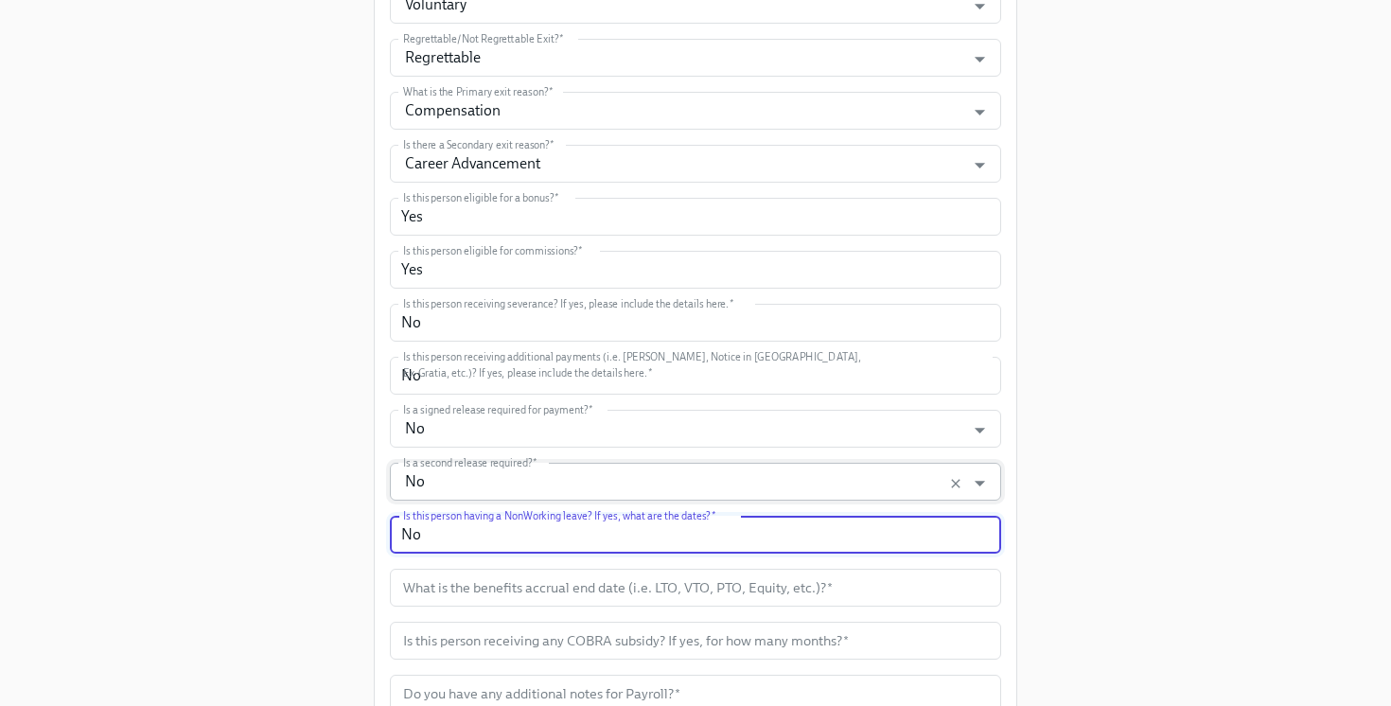
scroll to position [750, 0]
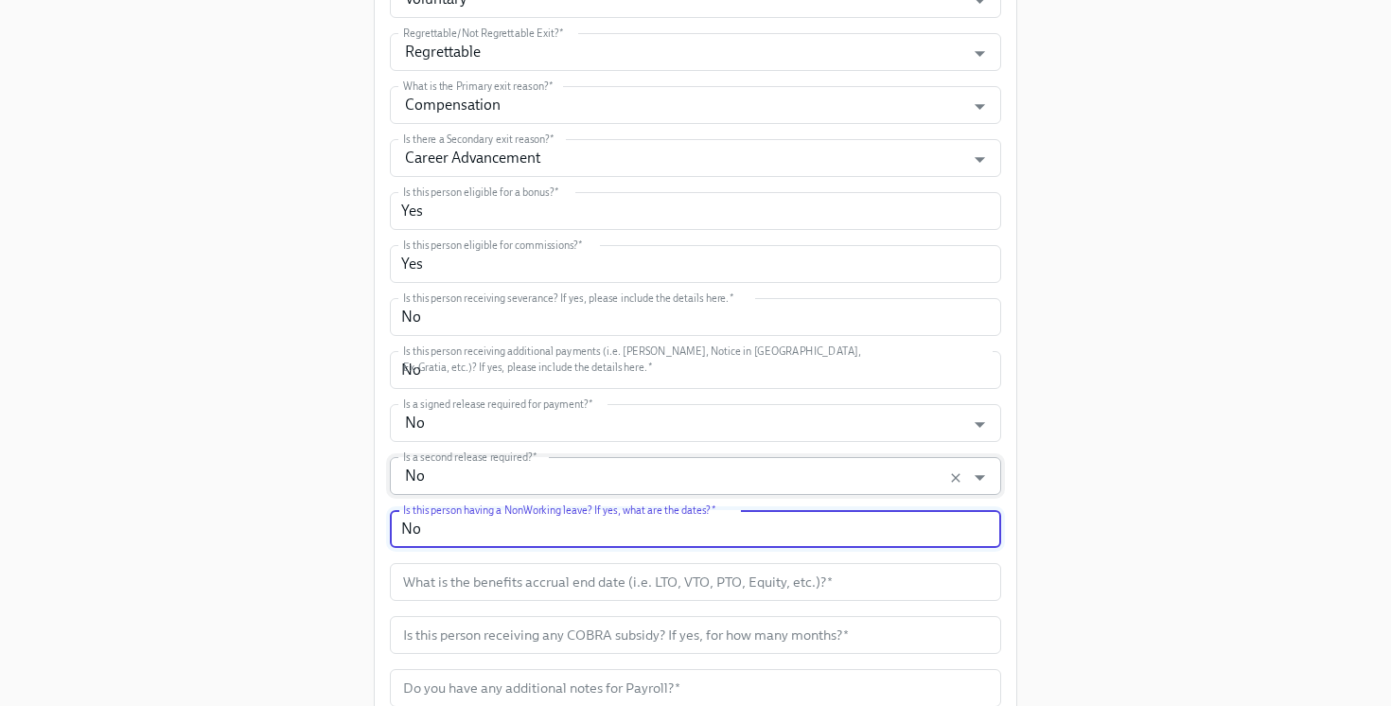
type input "No"
click at [505, 571] on input "text" at bounding box center [695, 582] width 611 height 38
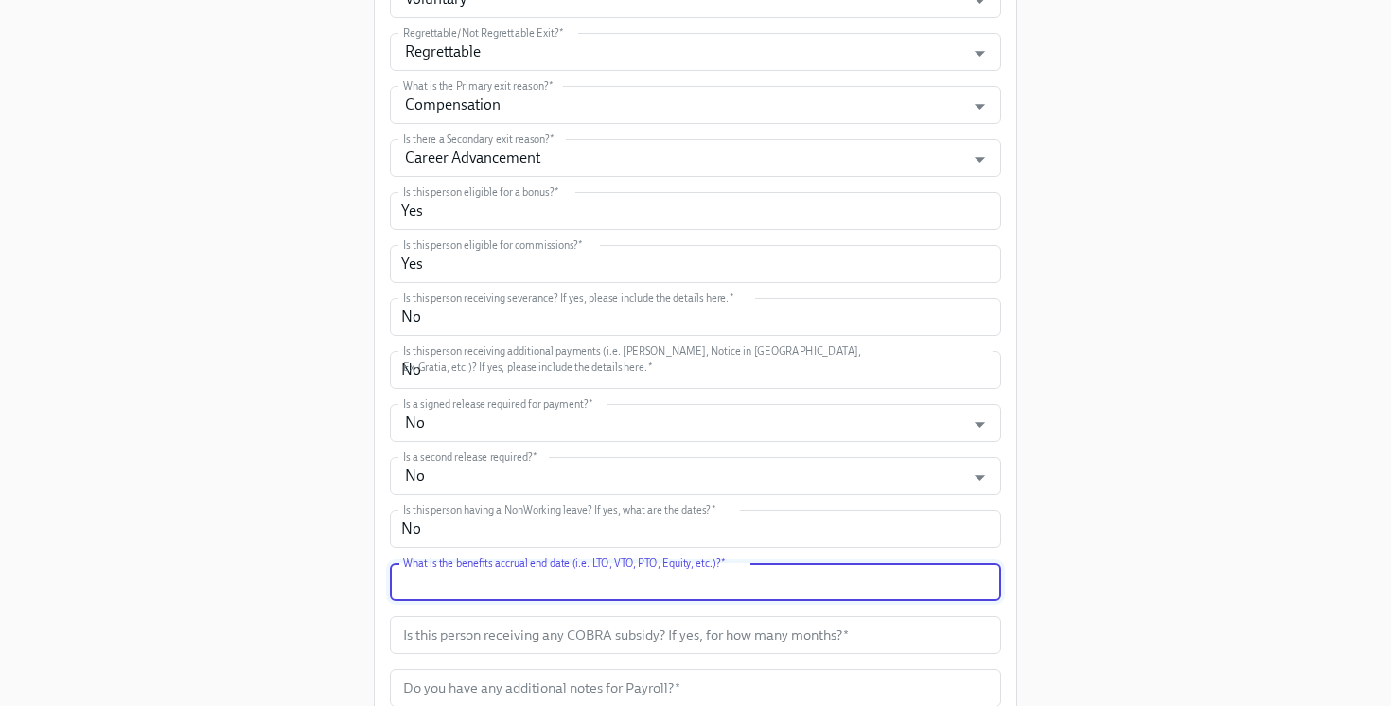
click at [798, 574] on input "text" at bounding box center [695, 582] width 611 height 38
click at [946, 574] on input "text" at bounding box center [695, 582] width 611 height 38
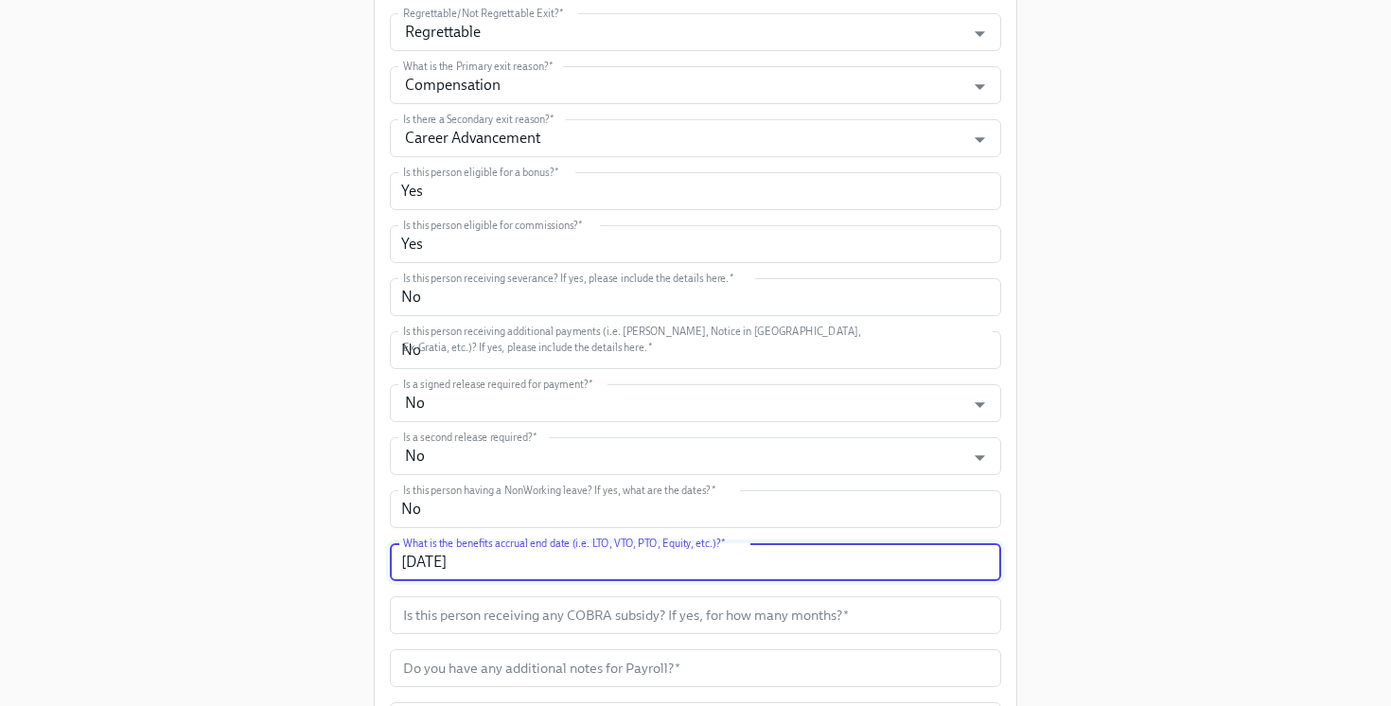
scroll to position [770, 0]
type input "8/25/25"
click at [913, 606] on input "text" at bounding box center [695, 614] width 611 height 38
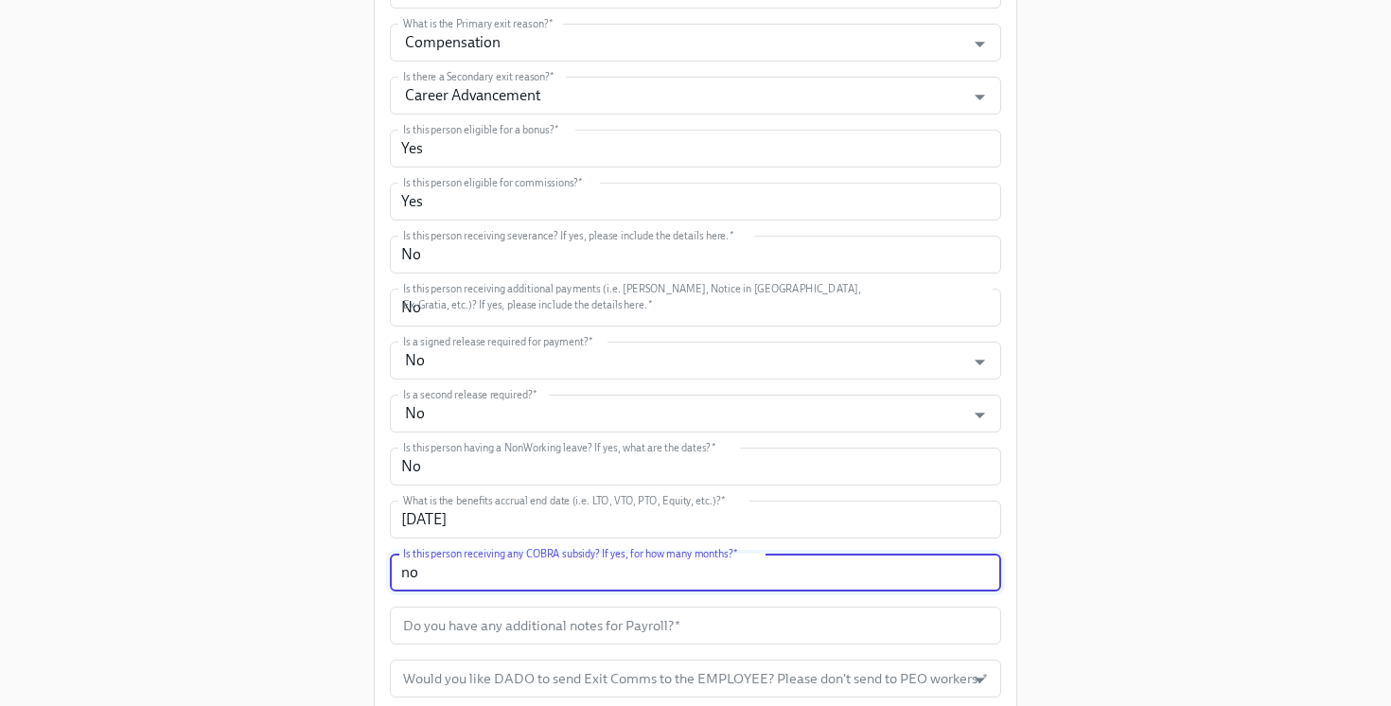
scroll to position [814, 0]
type input "no"
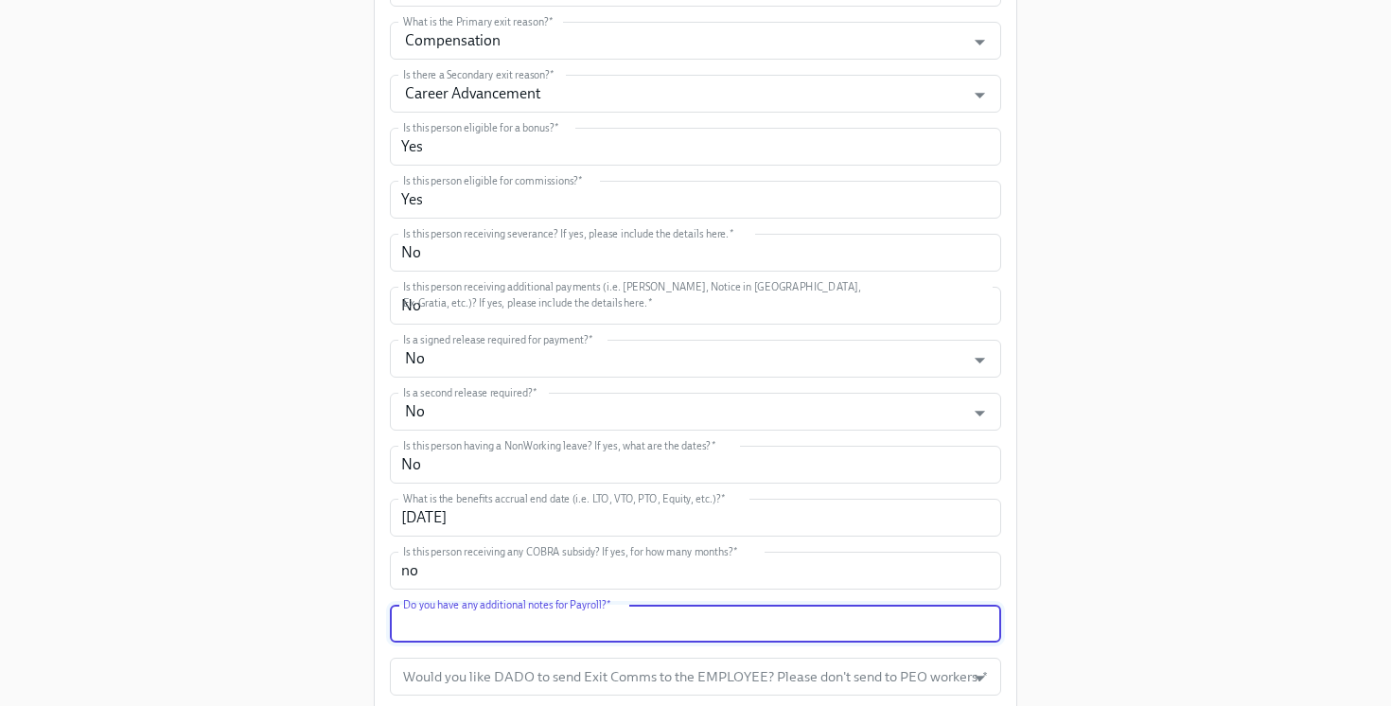
click at [900, 626] on input "text" at bounding box center [695, 624] width 611 height 38
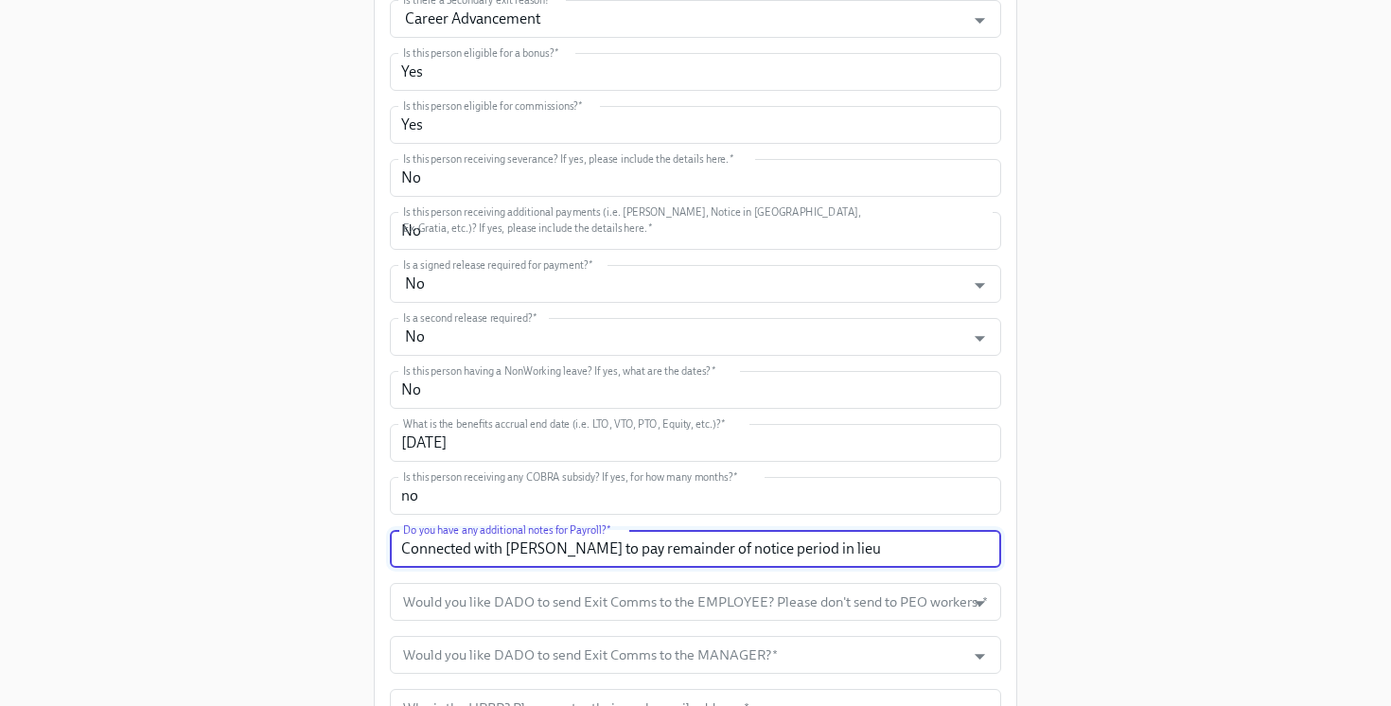
scroll to position [899, 0]
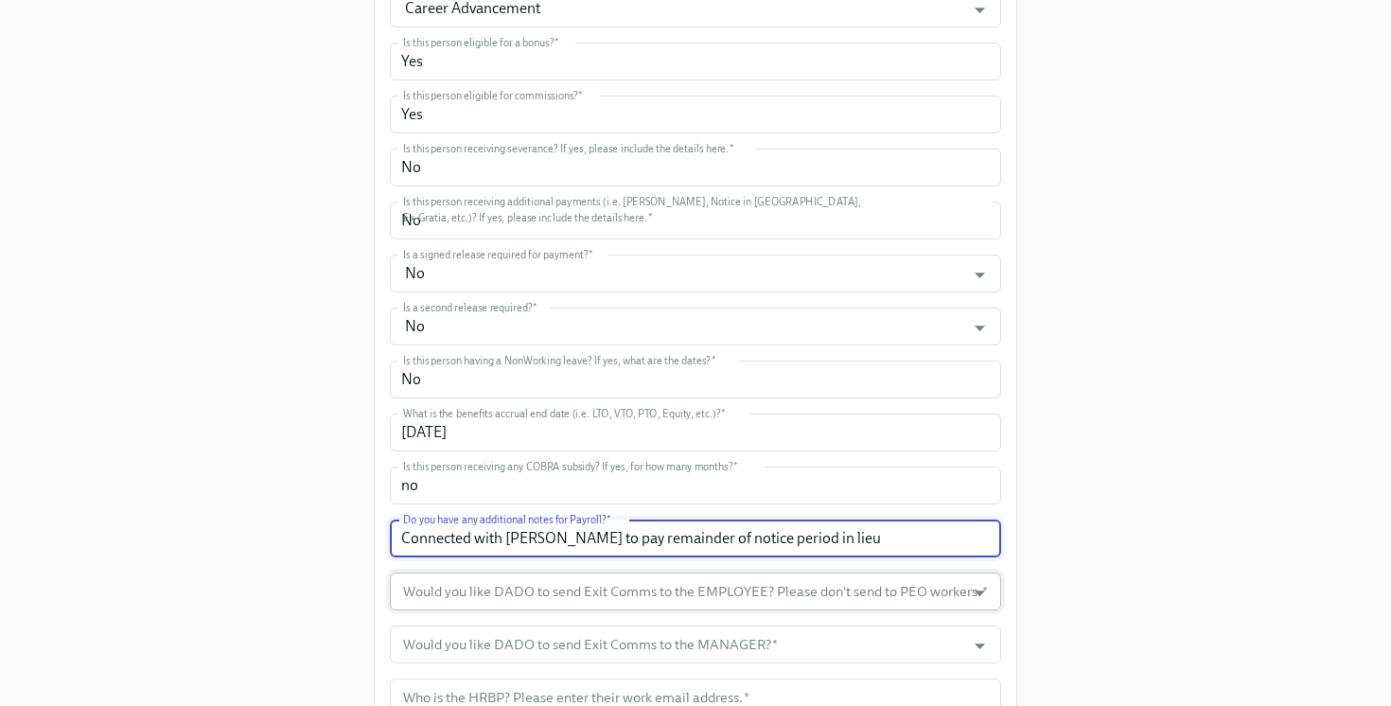
type input "Connected with Krista to pay remainder of notice period in lieu"
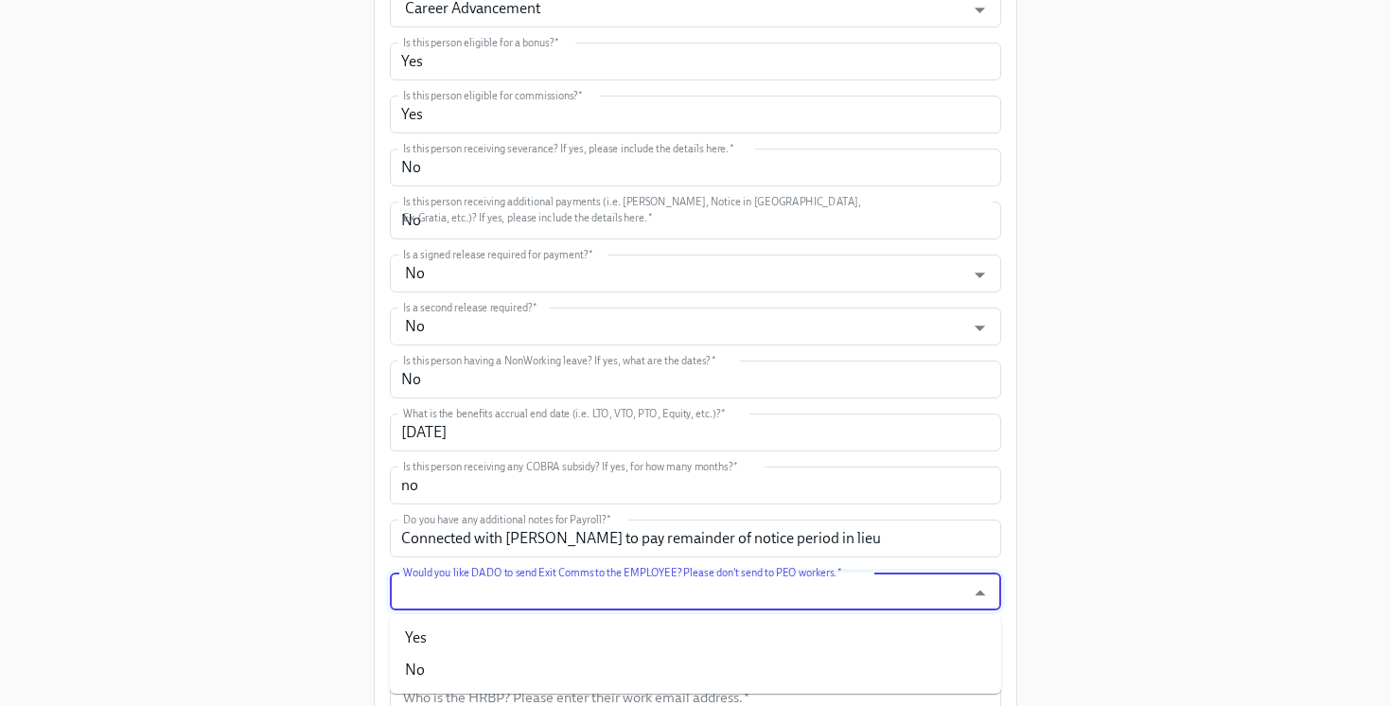
click at [873, 582] on input "Would you like DADO to send Exit Comms to the EMPLOYEE? Please don't send to PE…" at bounding box center [677, 592] width 557 height 38
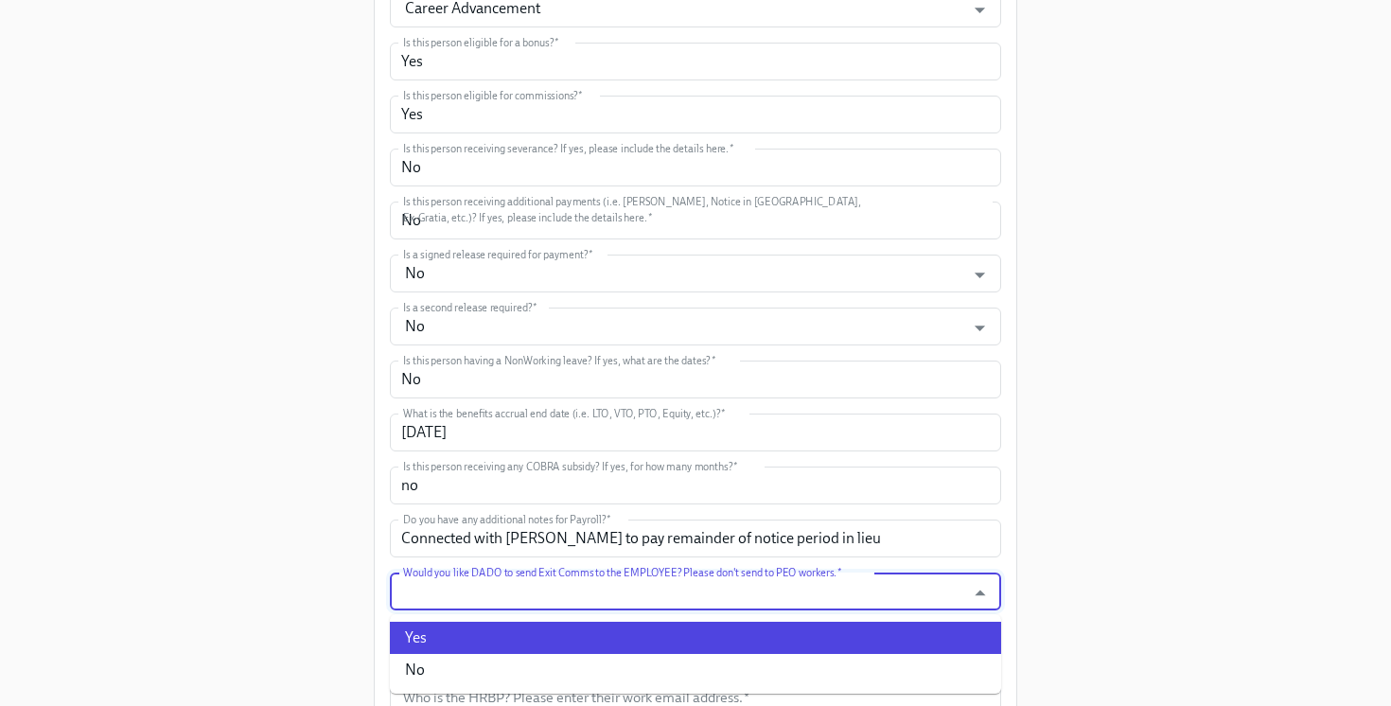
click at [804, 640] on li "Yes" at bounding box center [695, 638] width 611 height 32
type input "Yes"
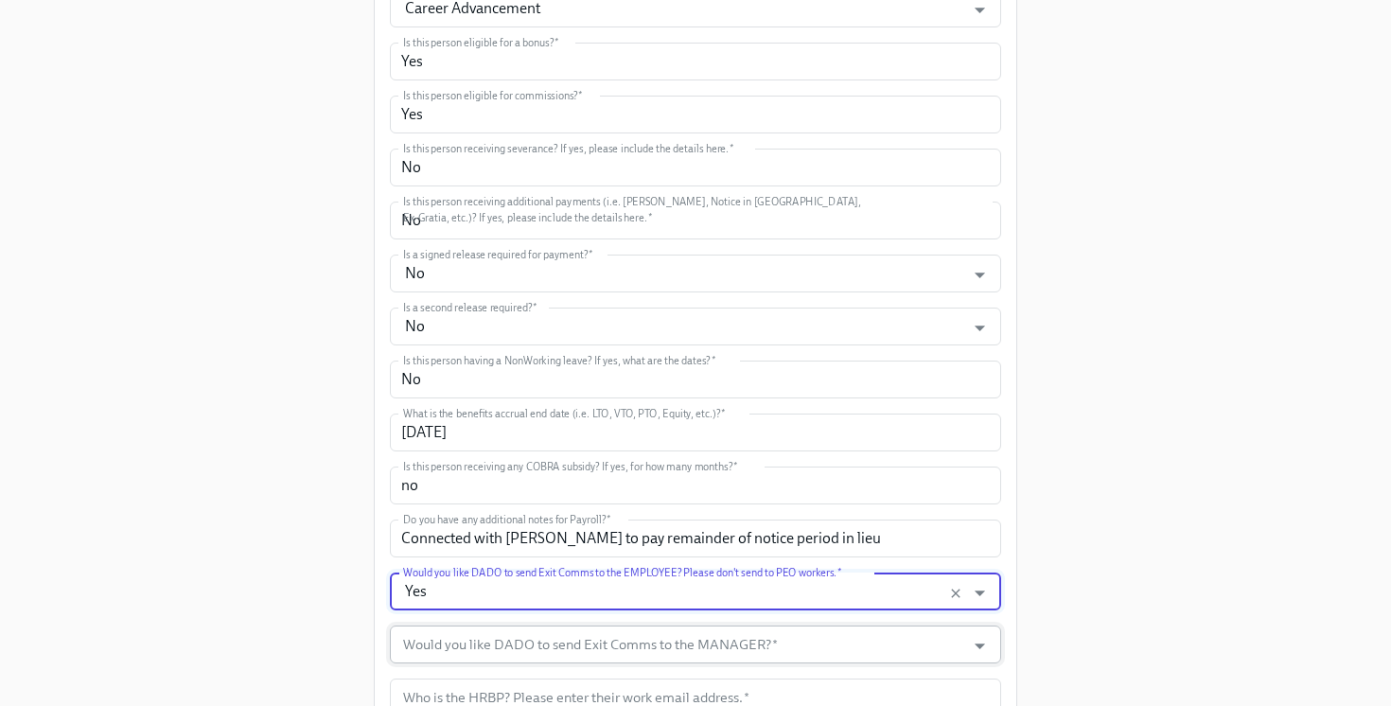
click at [804, 644] on input "Would you like DADO to send Exit Comms to the MANAGER?   *" at bounding box center [677, 645] width 557 height 38
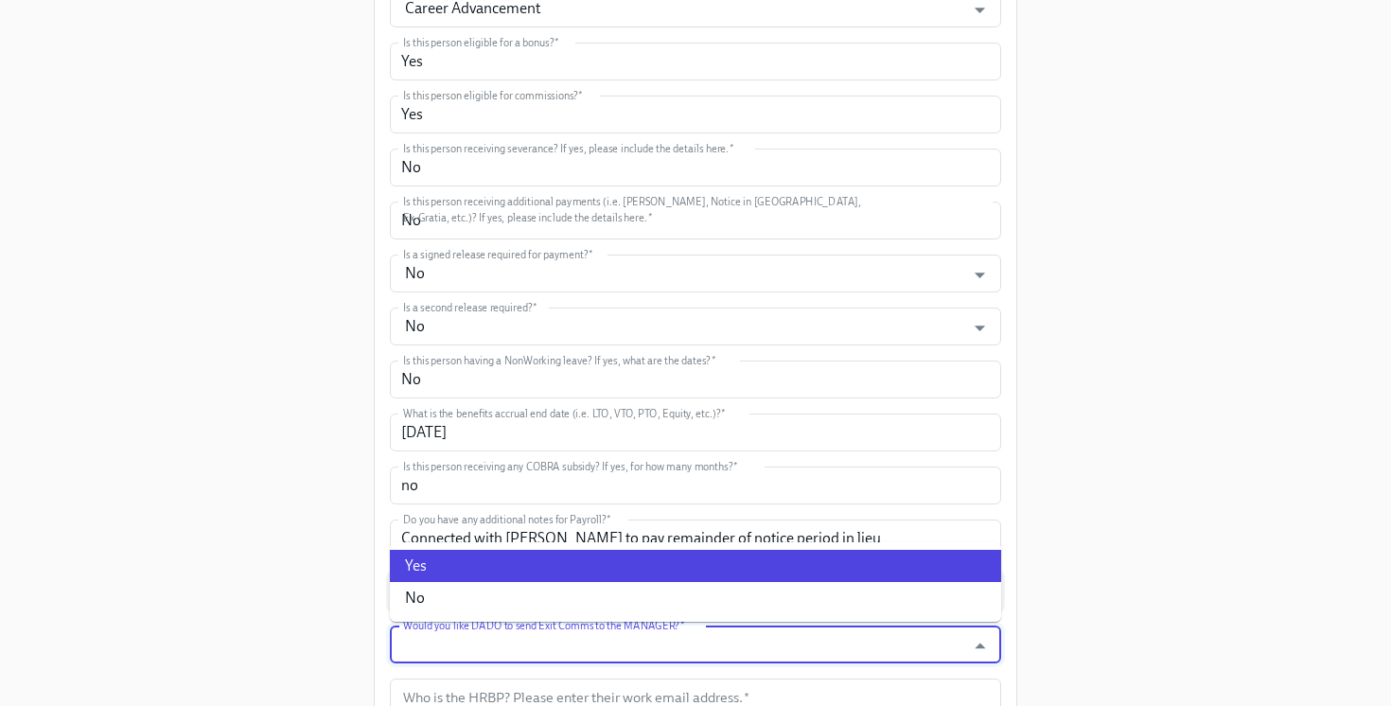
click at [749, 574] on li "Yes" at bounding box center [695, 566] width 611 height 32
type input "Yes"
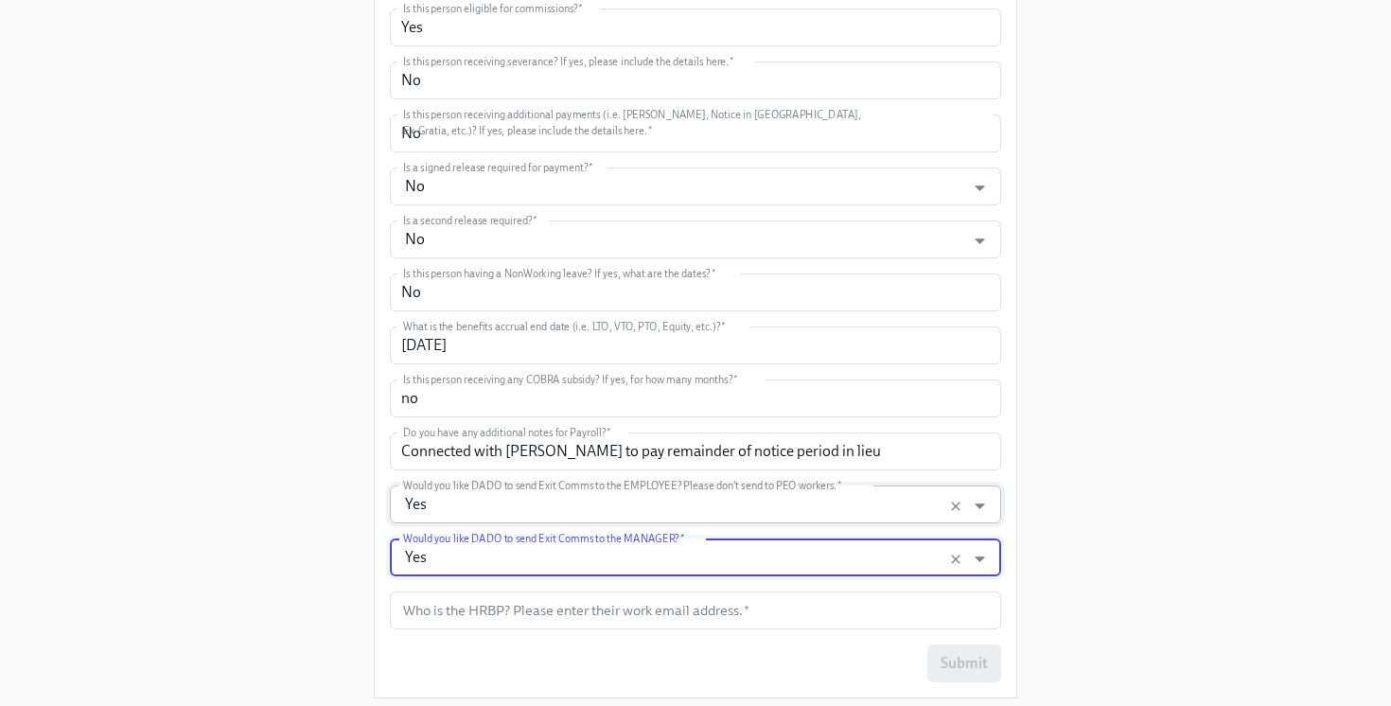
scroll to position [988, 0]
click at [755, 609] on input "text" at bounding box center [695, 609] width 611 height 38
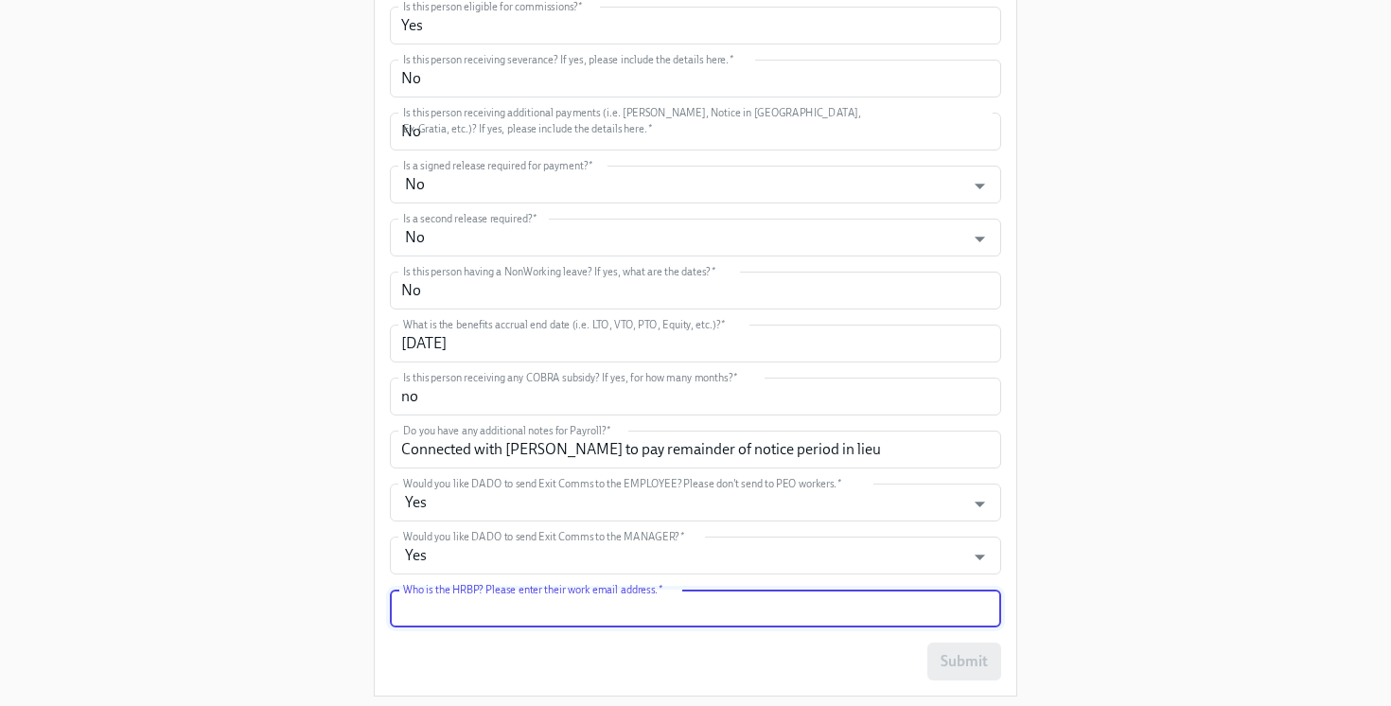
type input "amber.zeise@mixpanel.com"
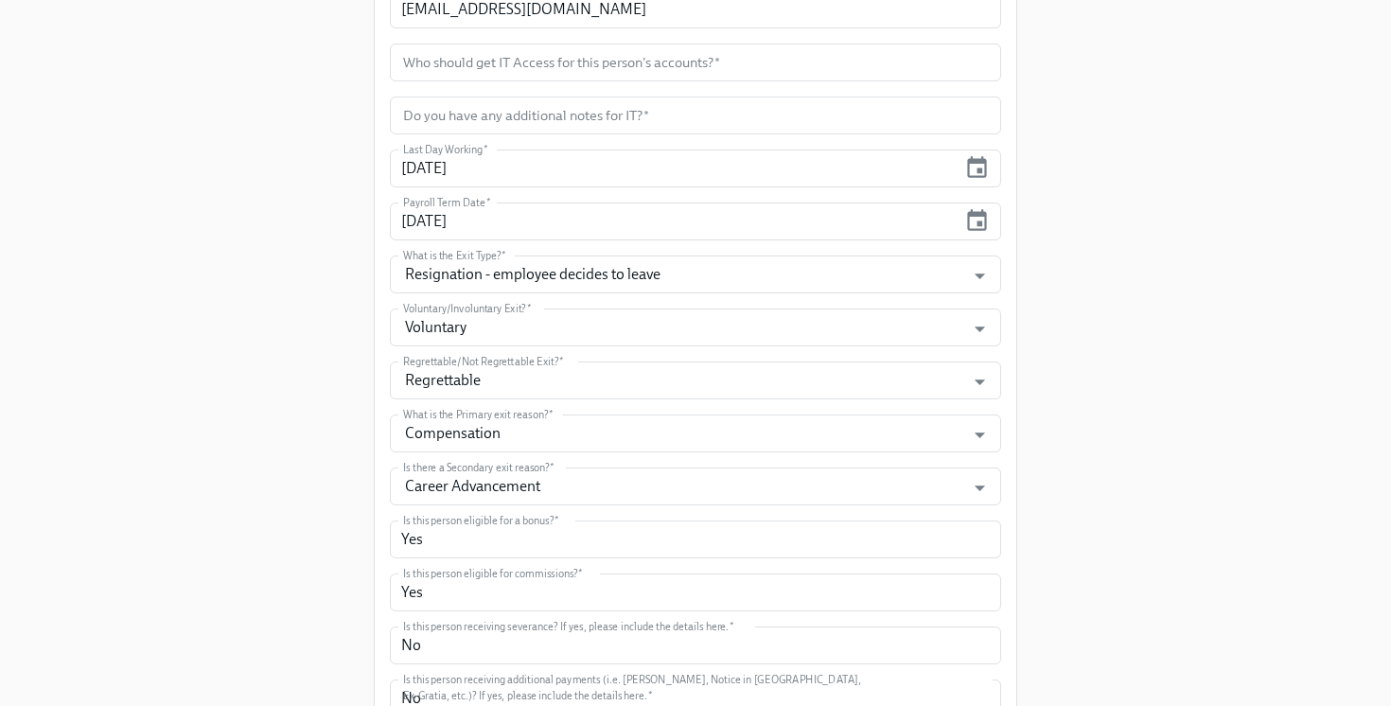
scroll to position [266, 0]
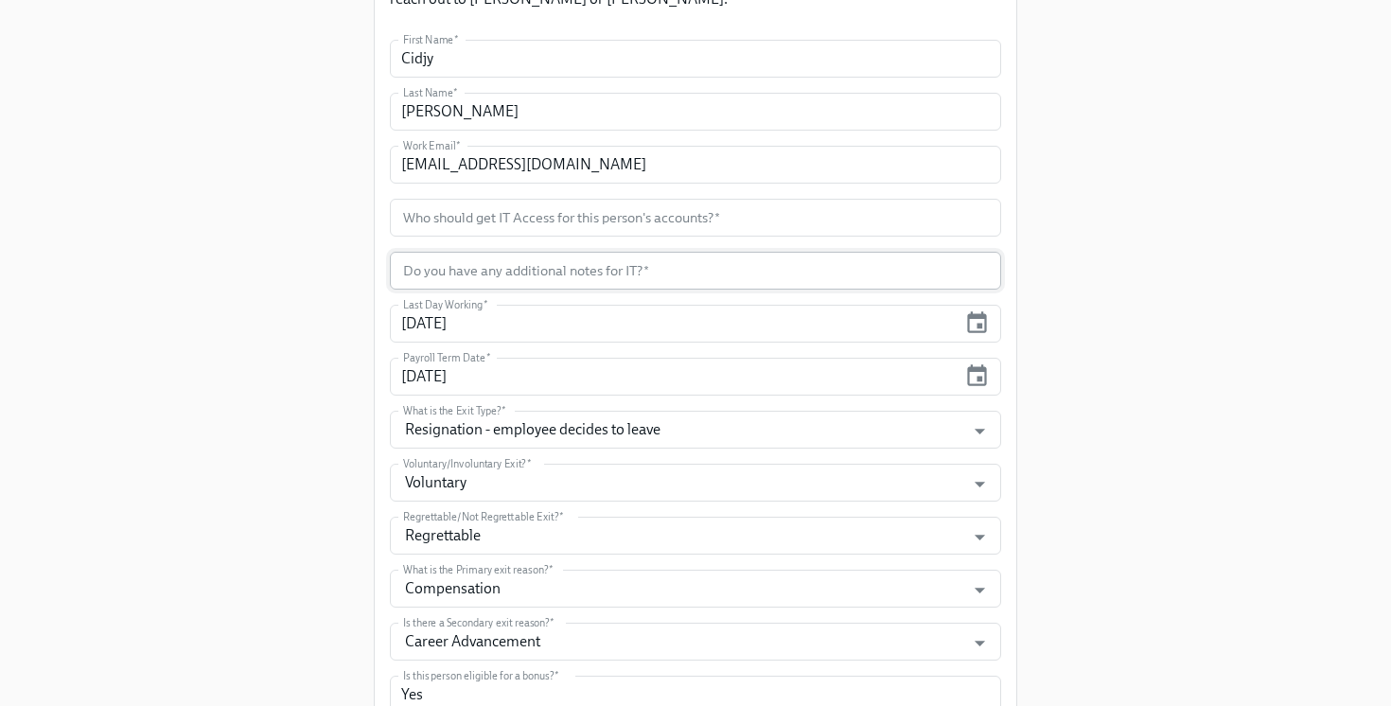
click at [507, 264] on input "text" at bounding box center [695, 271] width 611 height 38
click at [352, 357] on div "Enrollment Form Offboarding Experience Please enter the necessary information f…" at bounding box center [695, 584] width 1331 height 1700
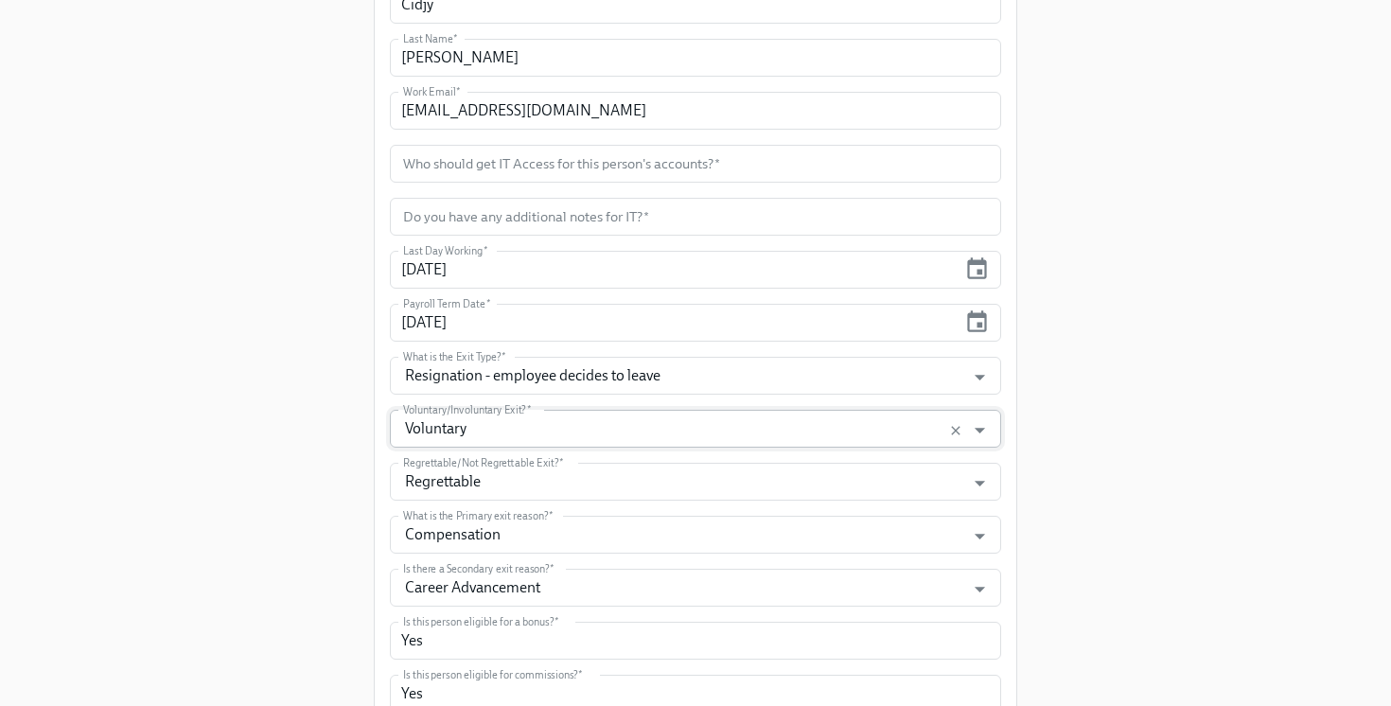
scroll to position [326, 0]
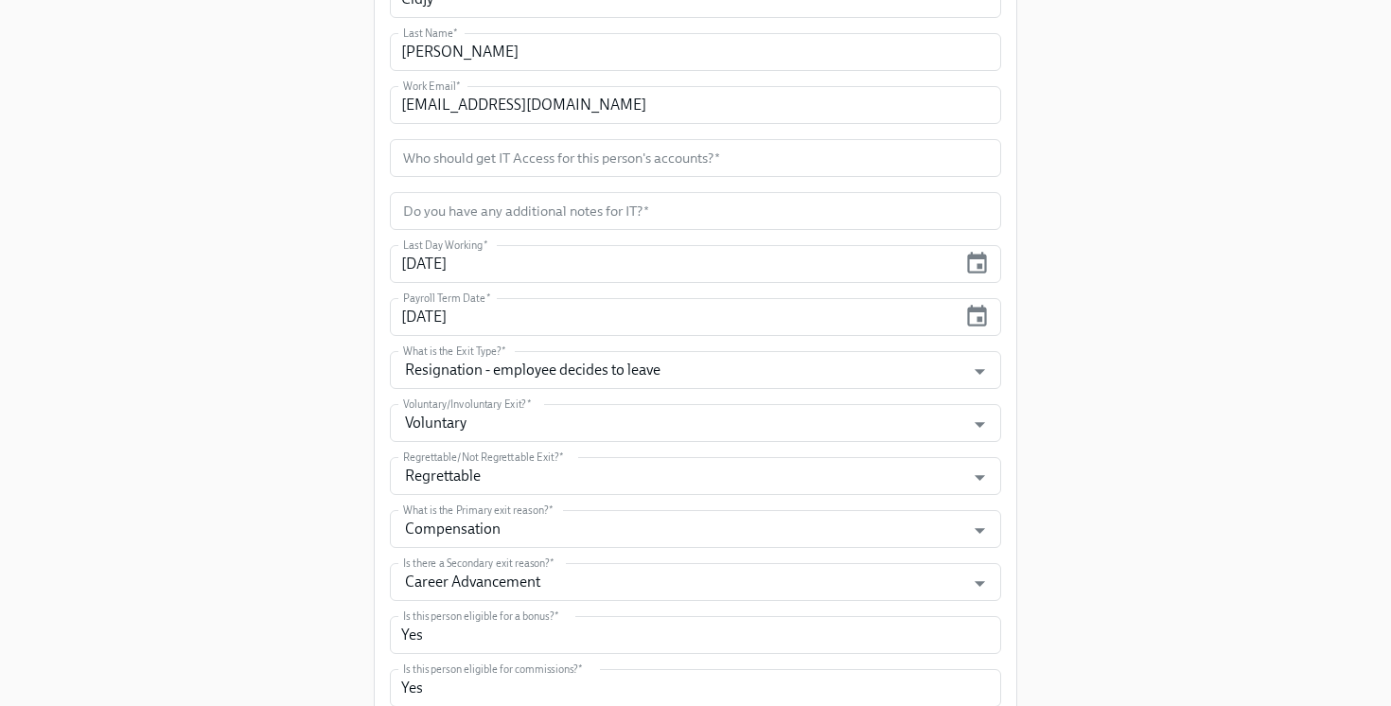
click at [349, 453] on div "Enrollment Form Offboarding Experience Please enter the necessary information f…" at bounding box center [695, 524] width 1331 height 1700
click at [574, 154] on input "text" at bounding box center [695, 158] width 611 height 38
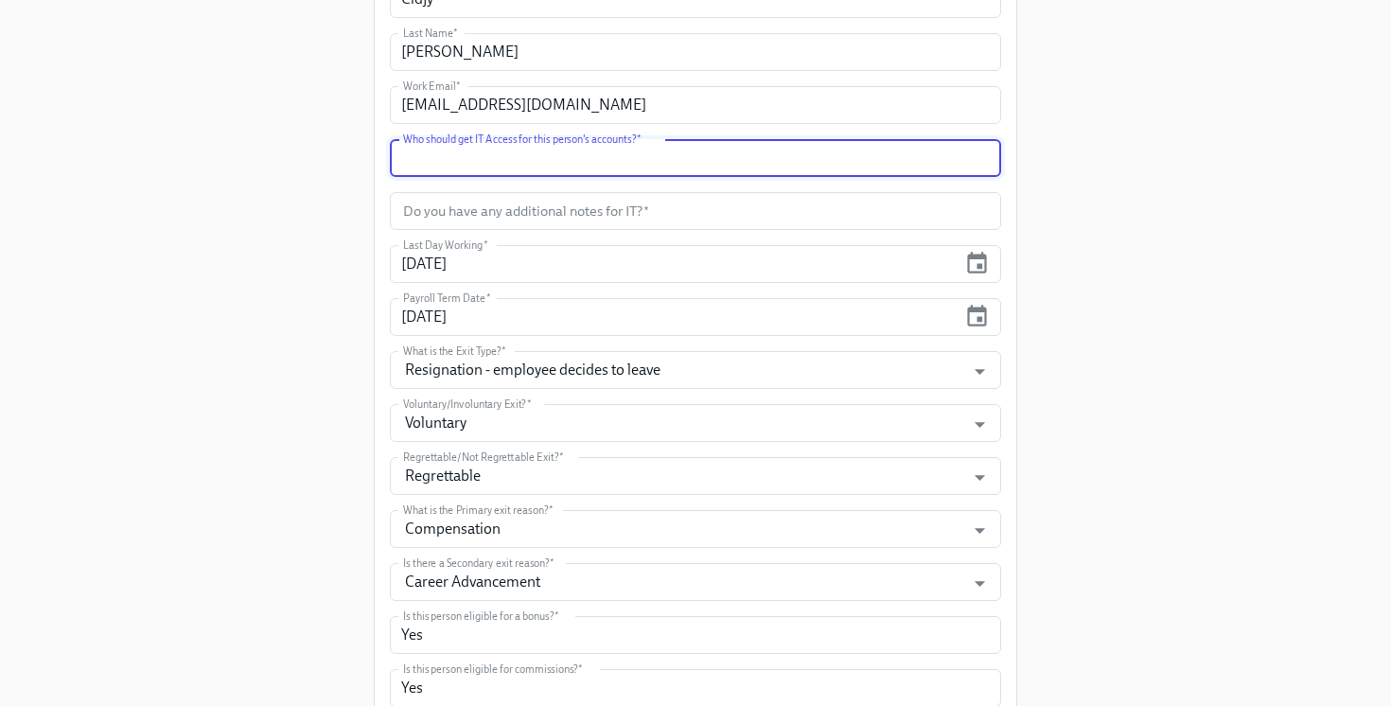
type input "D"
type input "Ghaith Ghazi"
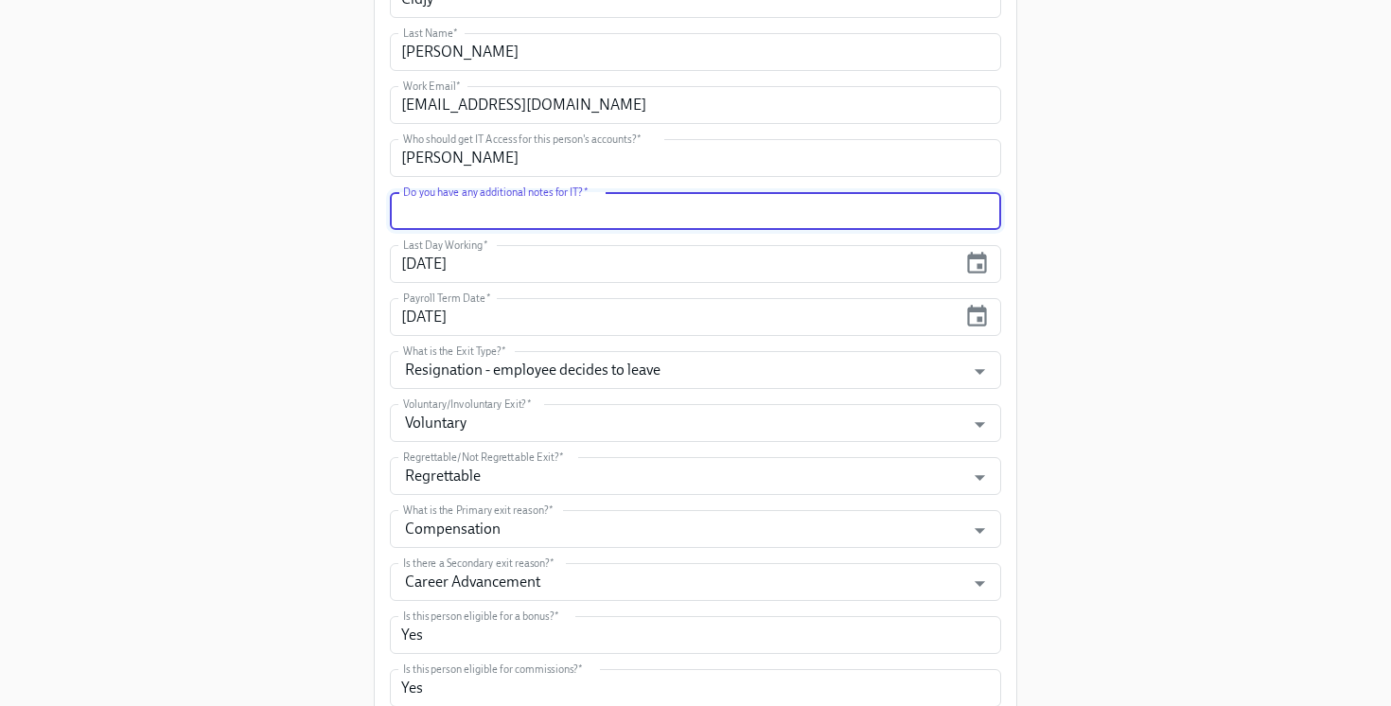
click at [501, 225] on input "text" at bounding box center [695, 211] width 611 height 38
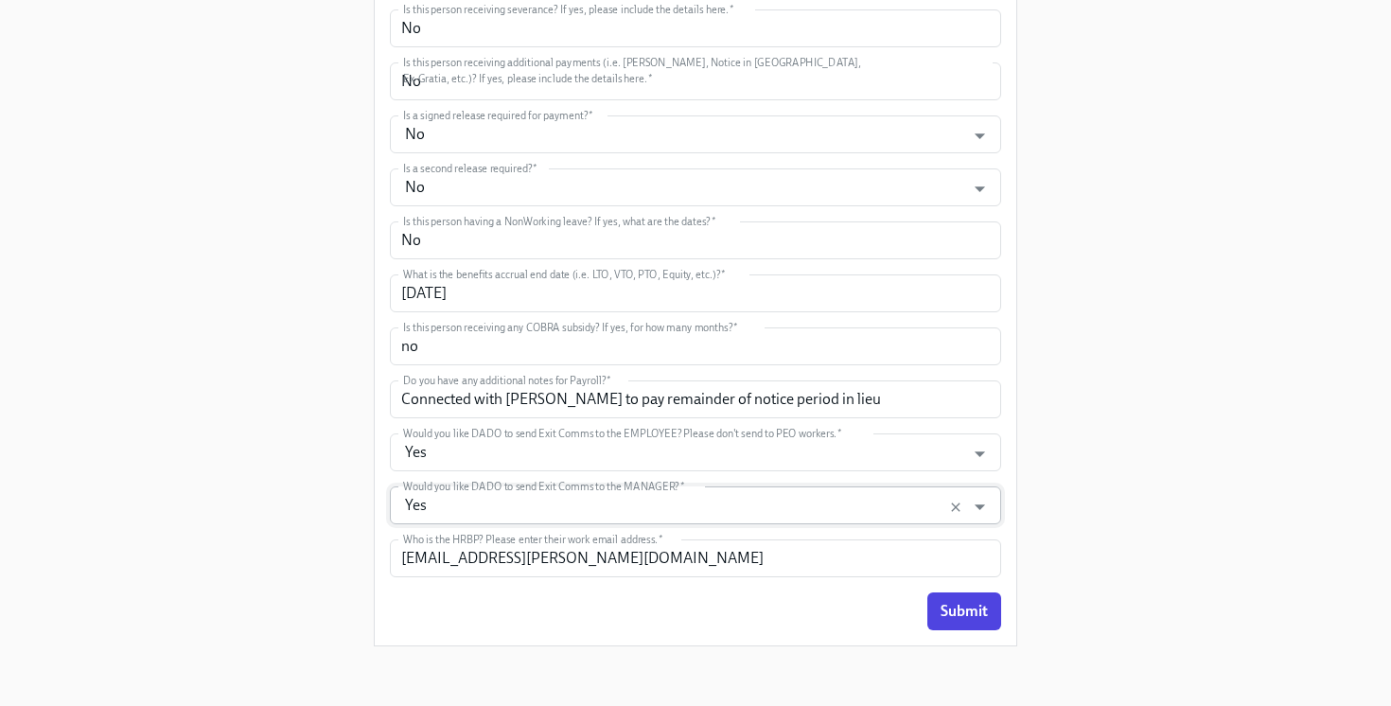
scroll to position [1039, 0]
type input "Laptop buyback"
click at [978, 616] on span "Submit" at bounding box center [964, 610] width 47 height 19
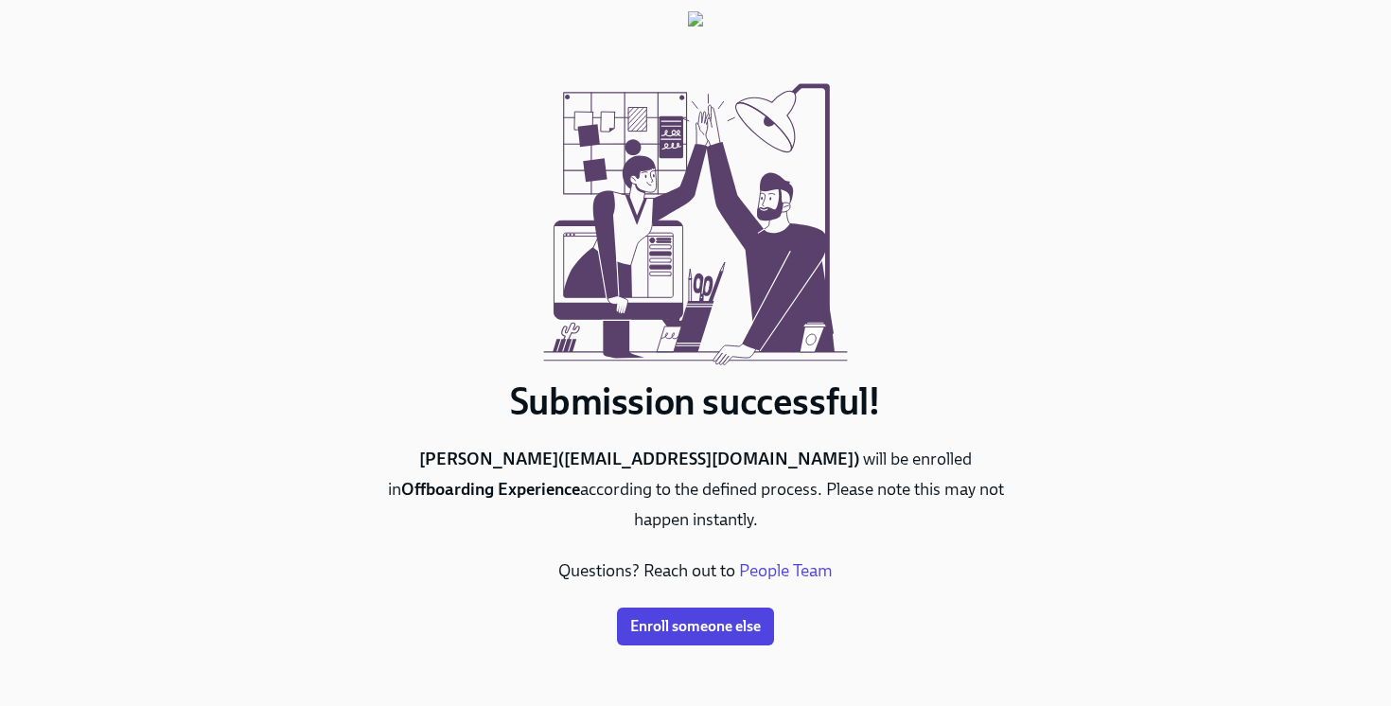
scroll to position [0, 0]
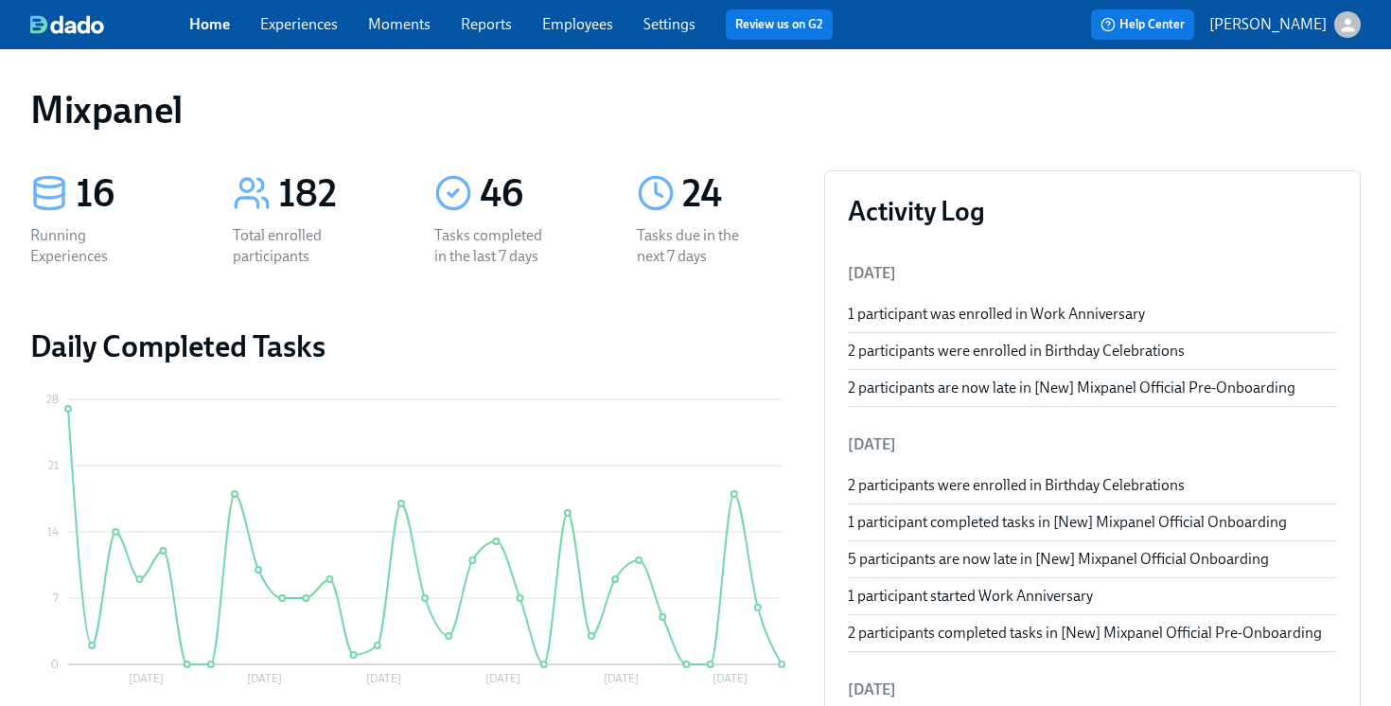
click at [299, 22] on link "Experiences" at bounding box center [299, 24] width 78 height 18
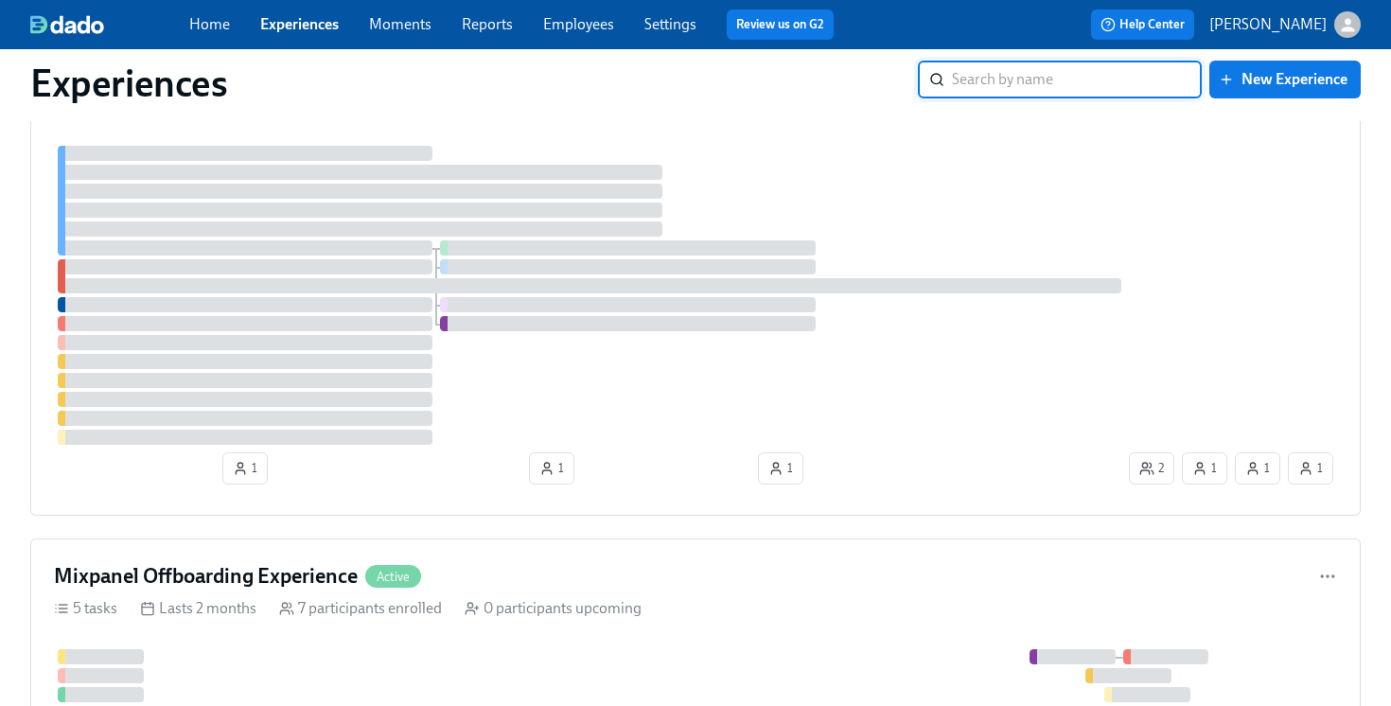
scroll to position [1166, 0]
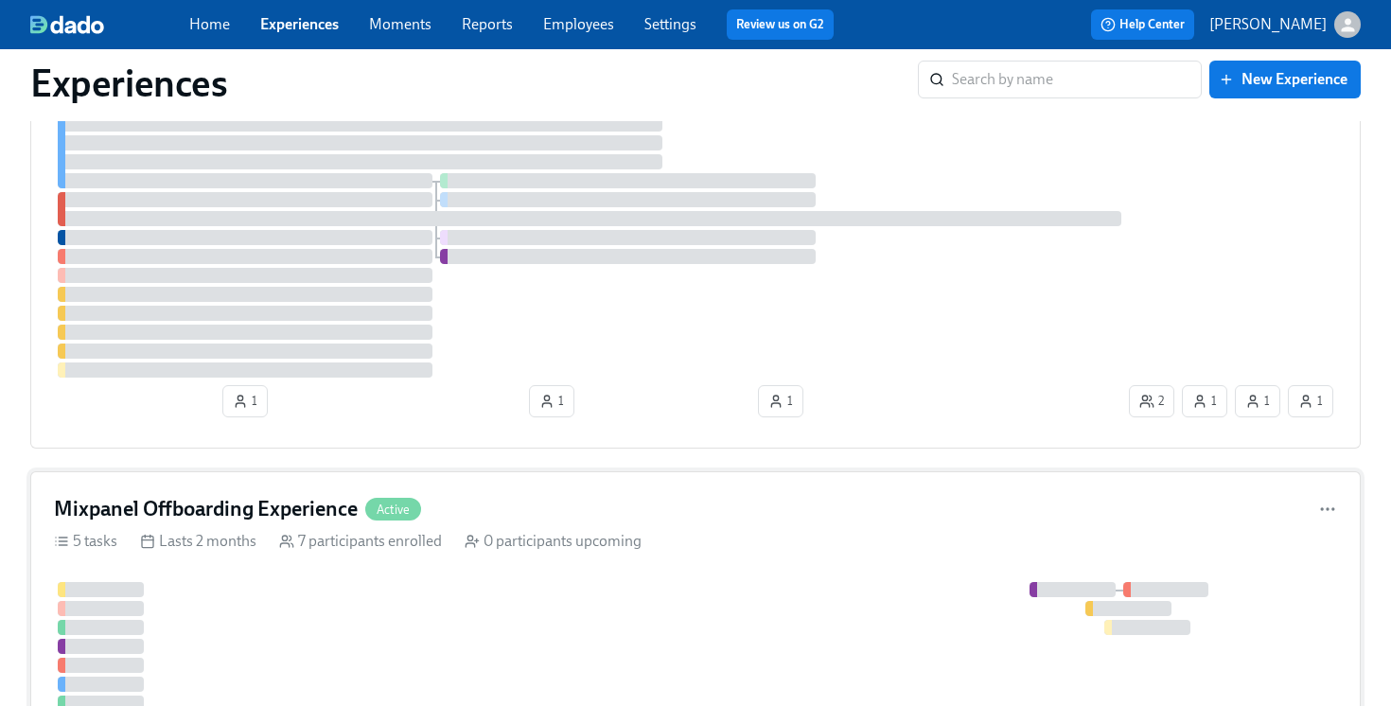
click at [213, 520] on h4 "Mixpanel Offboarding Experience" at bounding box center [206, 509] width 304 height 28
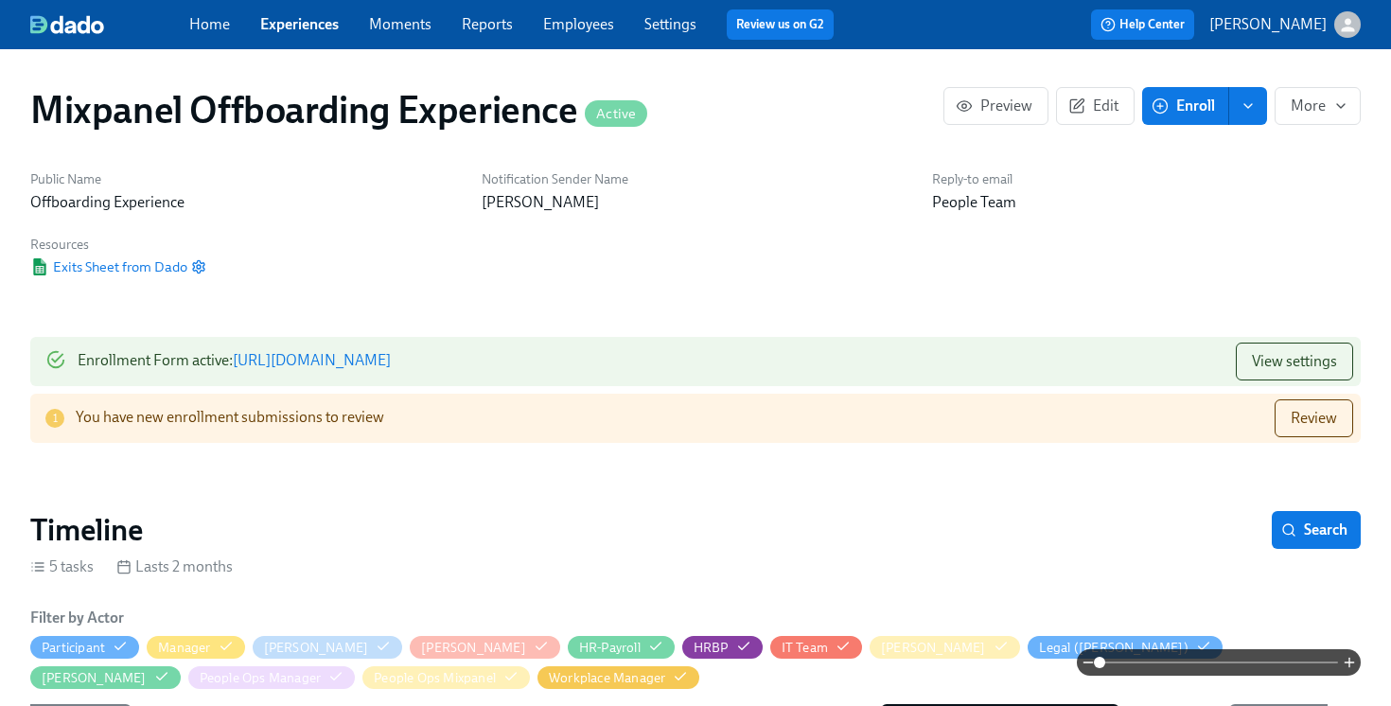
scroll to position [0, 2243]
click at [391, 360] on link "https://my.dadohr.com/enrollmentForms/5EB6IWqIEufq282YWJsrW3kqMJKr7" at bounding box center [312, 360] width 158 height 18
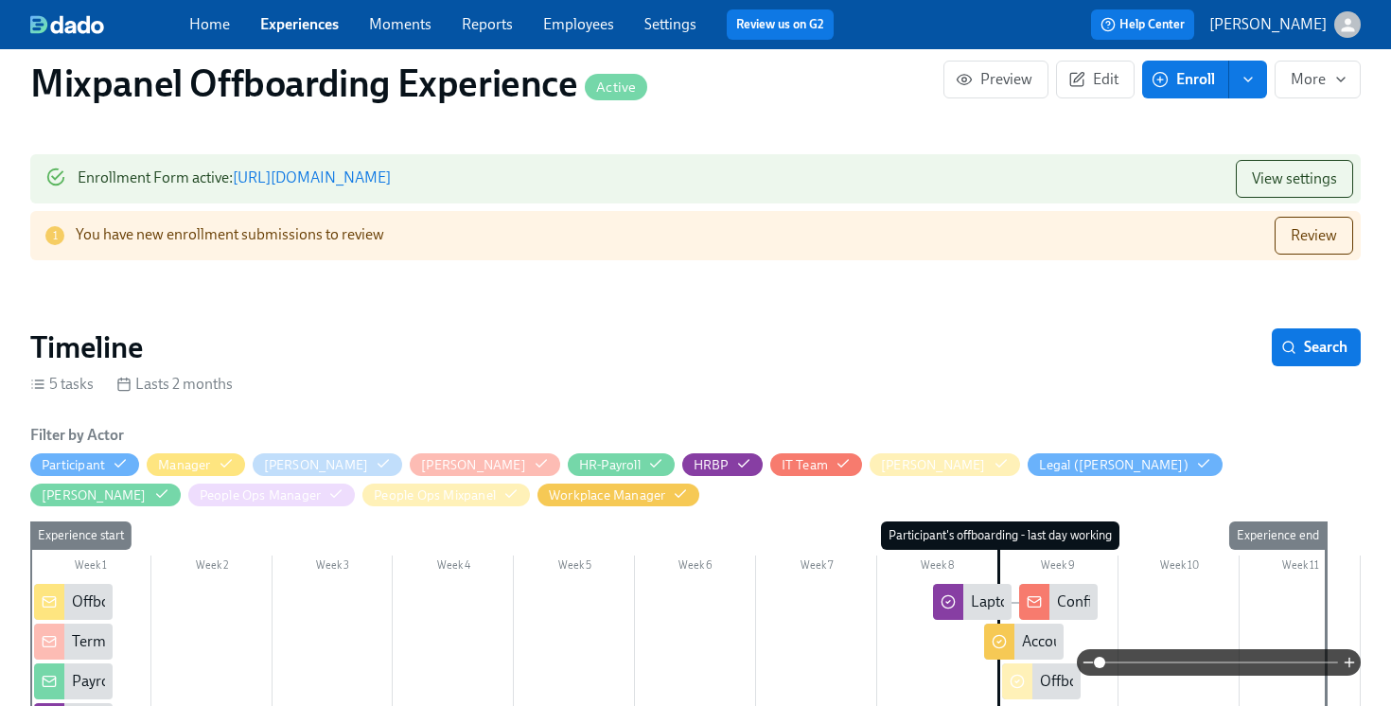
scroll to position [0, 0]
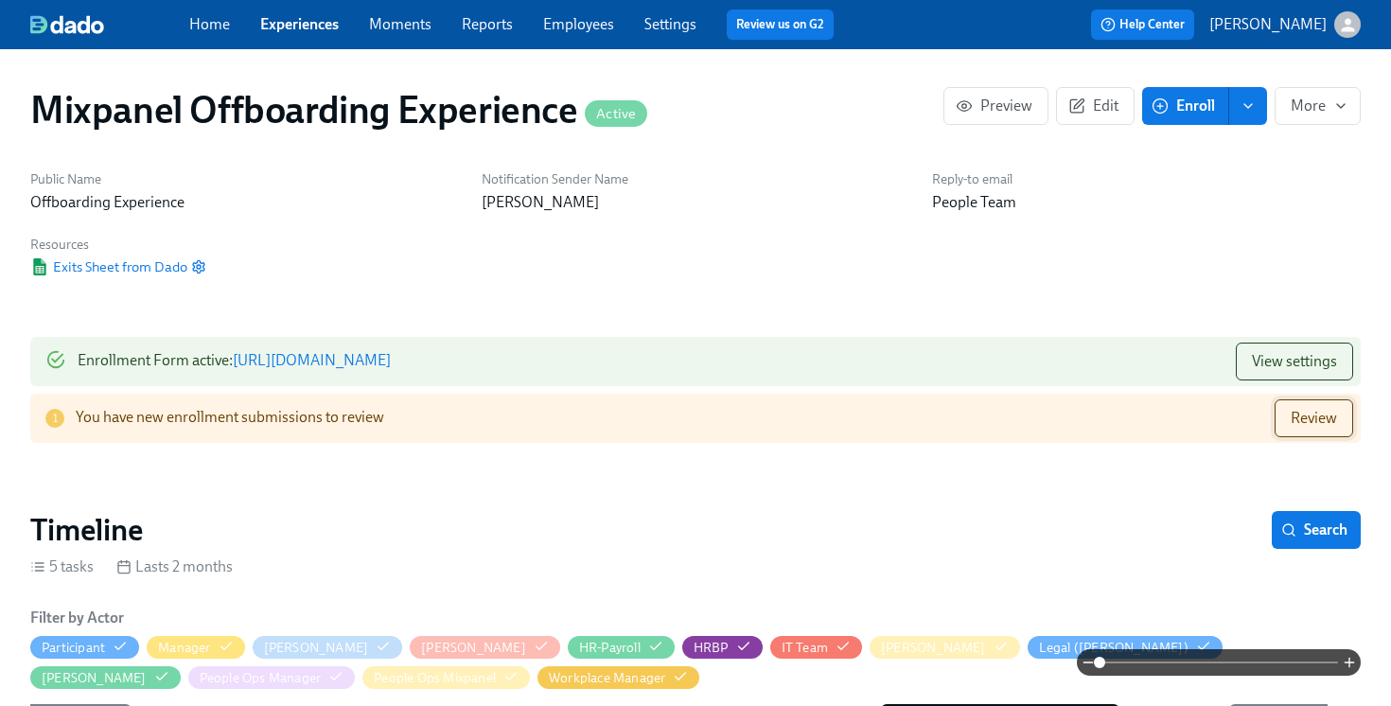
click at [1338, 417] on button "Review" at bounding box center [1314, 418] width 79 height 38
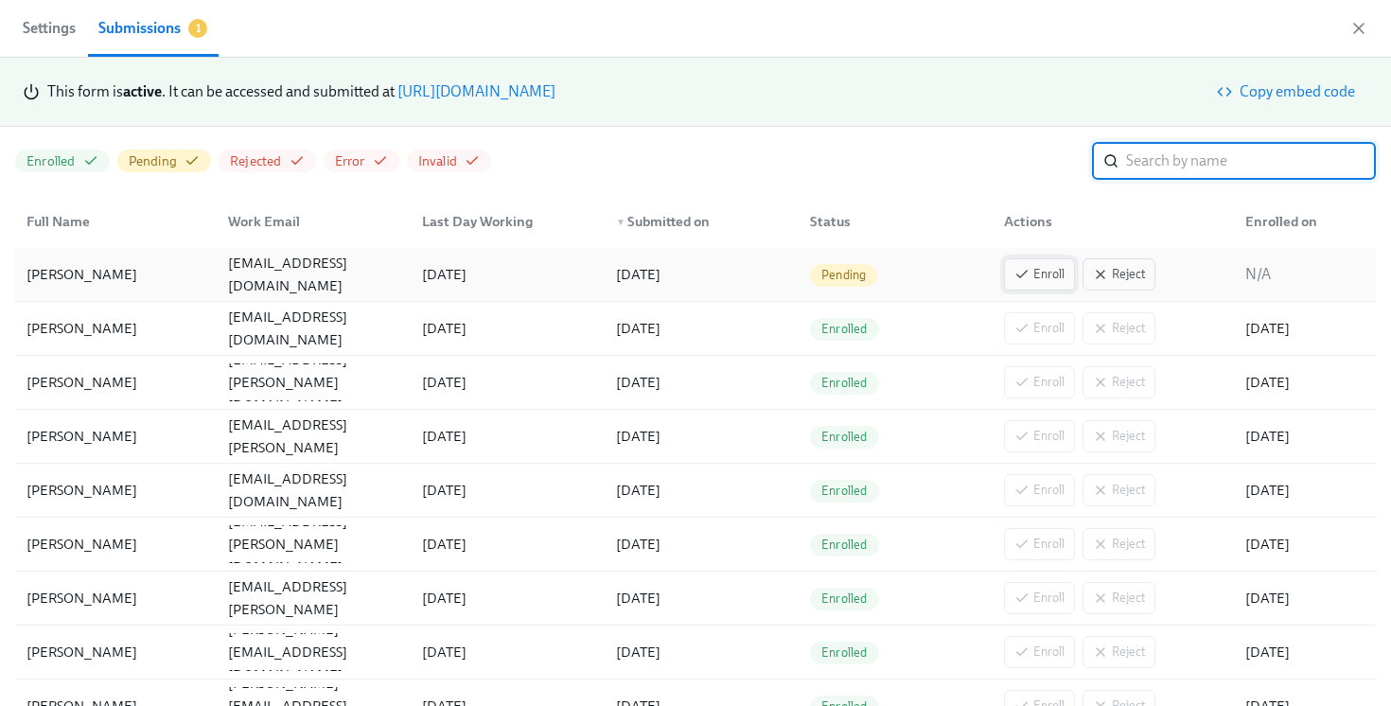
click at [1036, 279] on span "Enroll" at bounding box center [1040, 274] width 50 height 19
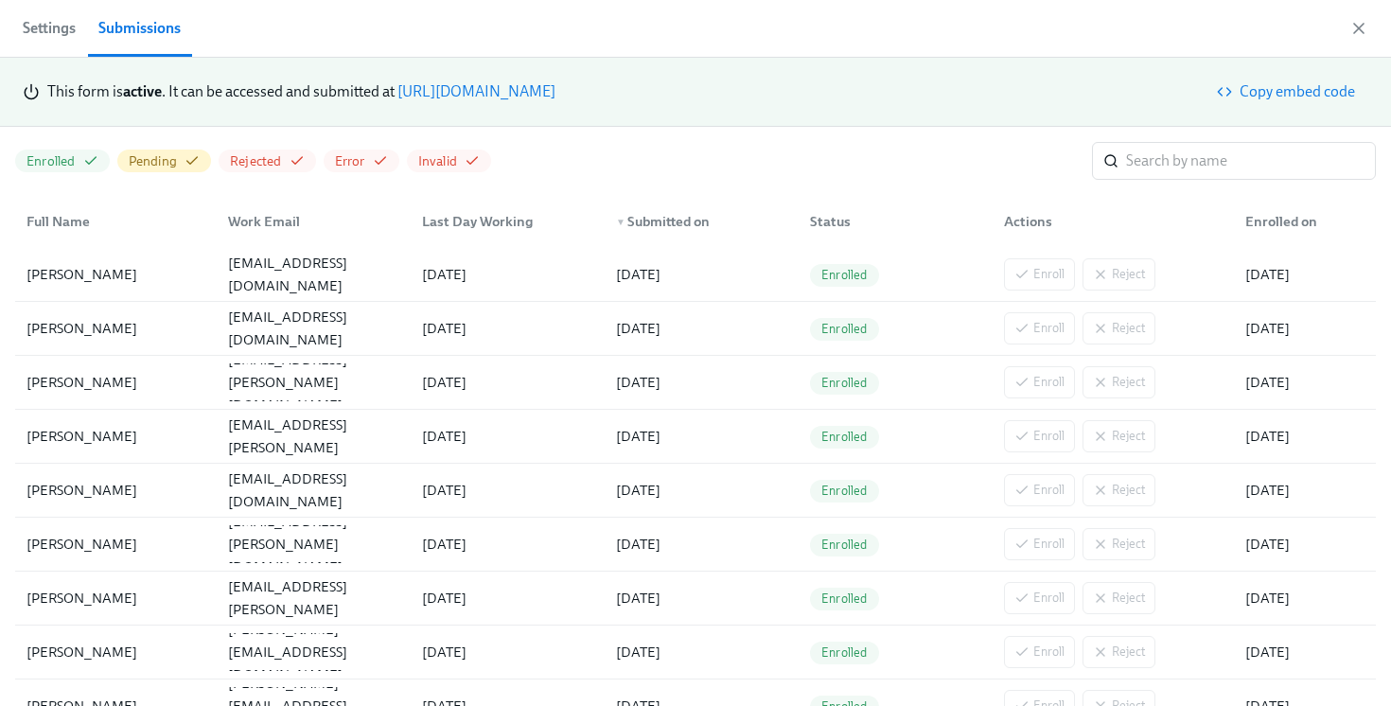
scroll to position [0, 3440]
